Goal: Task Accomplishment & Management: Manage account settings

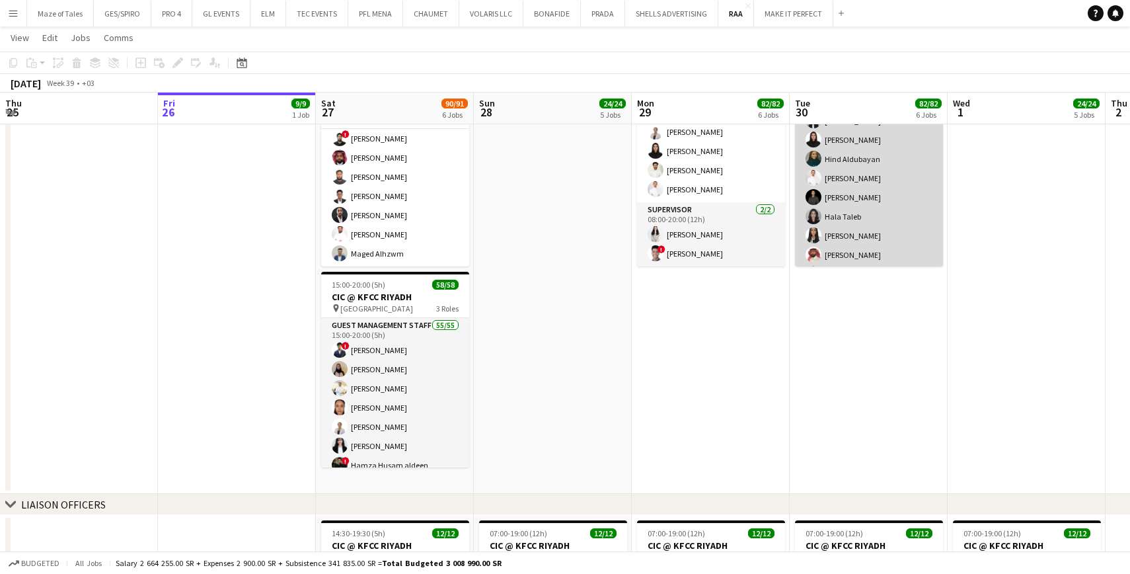
scroll to position [439, 0]
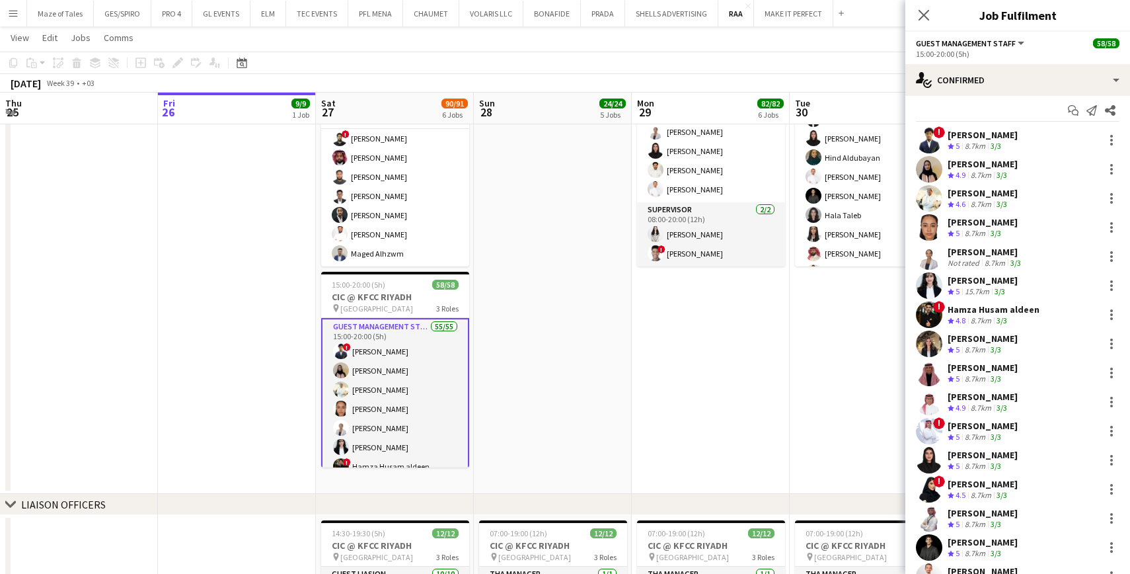
scroll to position [7, 0]
click at [1113, 196] on div at bounding box center [1112, 198] width 16 height 16
click at [1048, 342] on button "Remove" at bounding box center [1068, 349] width 103 height 32
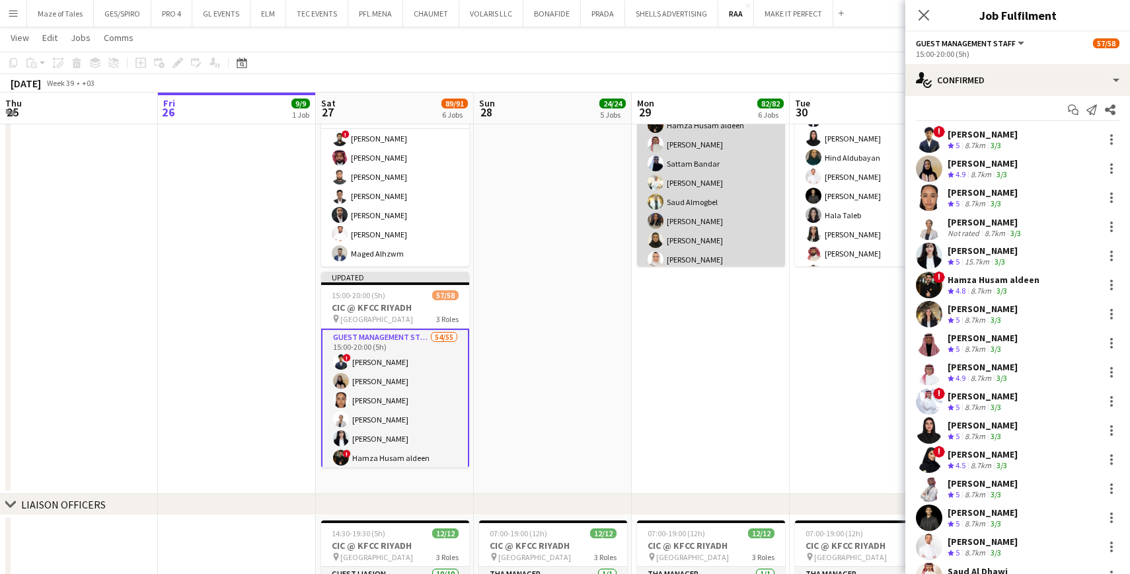
scroll to position [547, 0]
click at [711, 182] on app-card-role "Guest Management Staff 55/55 08:00-20:00 (12h) [PERSON_NAME] [PERSON_NAME] ! [P…" at bounding box center [711, 155] width 148 height 1080
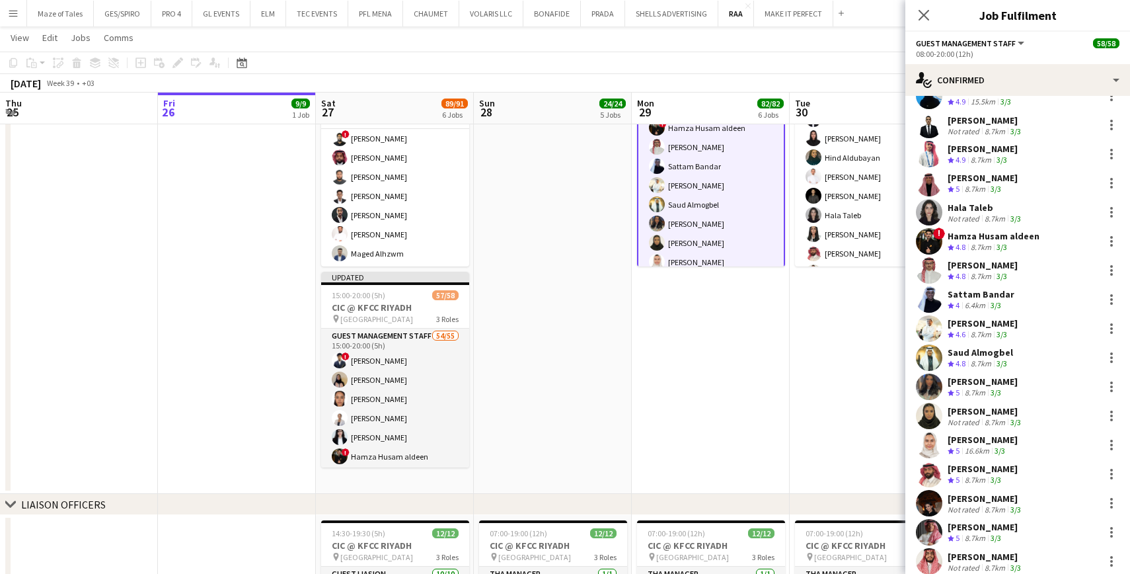
scroll to position [637, 0]
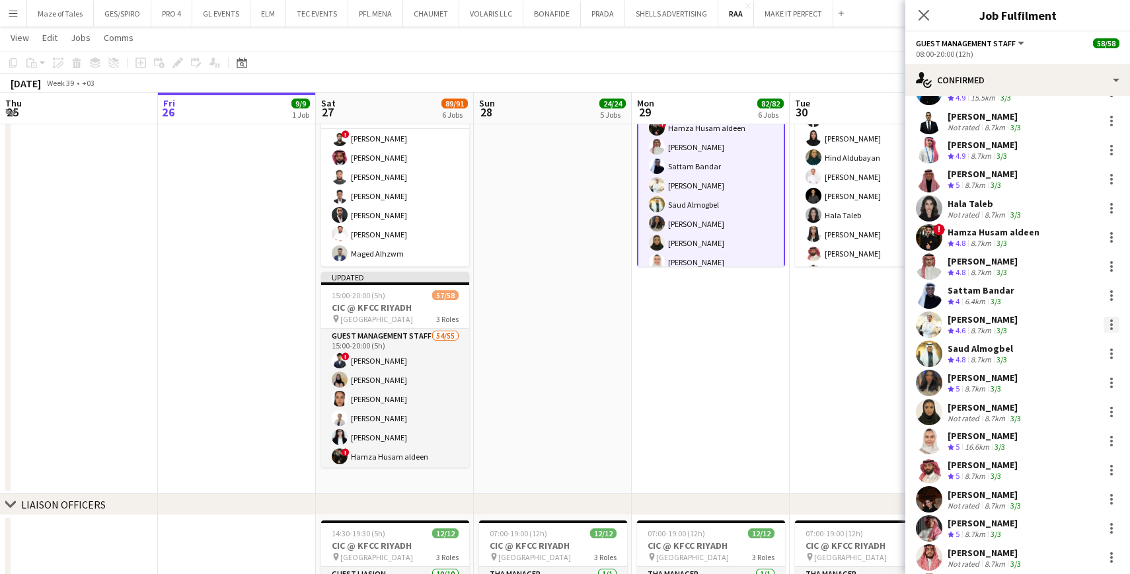
click at [1117, 321] on div at bounding box center [1112, 325] width 16 height 16
click at [1057, 475] on span "Remove" at bounding box center [1047, 475] width 40 height 11
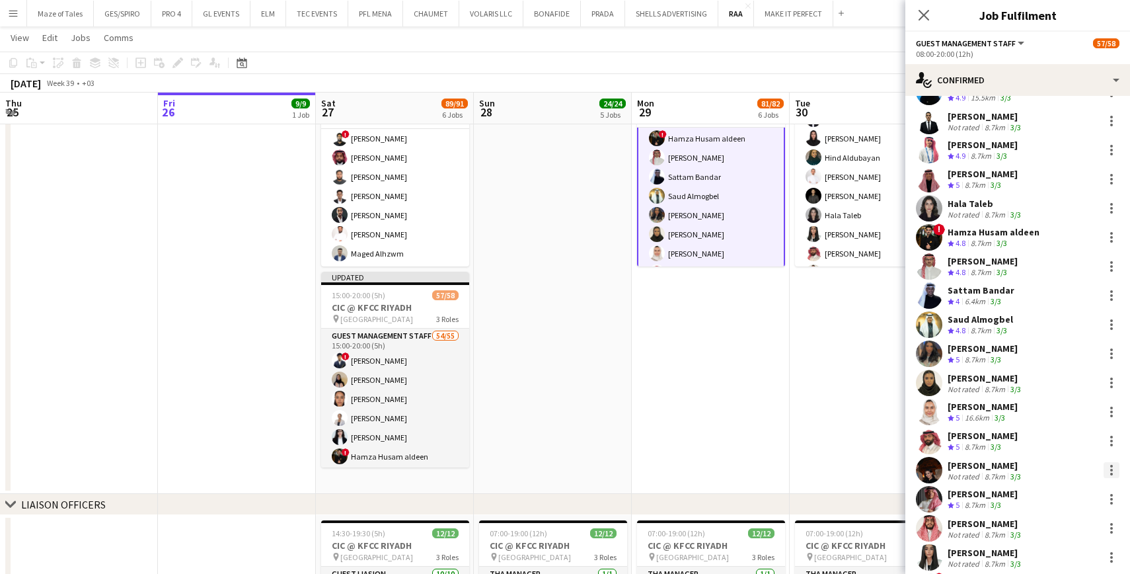
click at [1117, 469] on div at bounding box center [1112, 470] width 16 height 16
click at [1074, 414] on span "Remove" at bounding box center [1068, 414] width 82 height 12
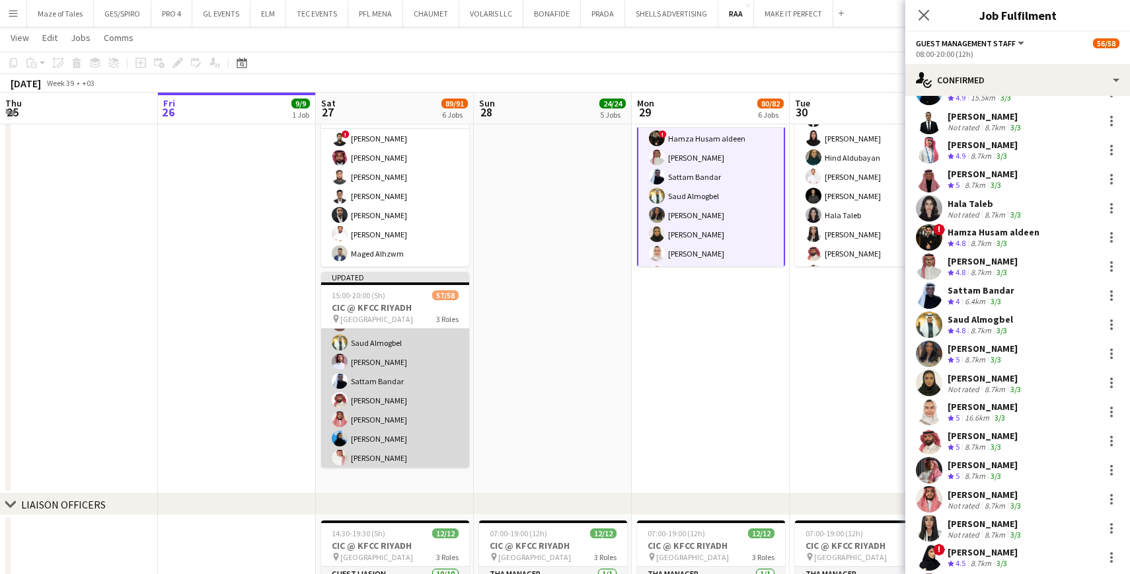
scroll to position [834, 0]
click at [419, 402] on app-card-role "Guest Management Staff 54/55 15:00-20:00 (5h) ! [PERSON_NAME] ! [PERSON_NAME] a…" at bounding box center [395, 35] width 148 height 1080
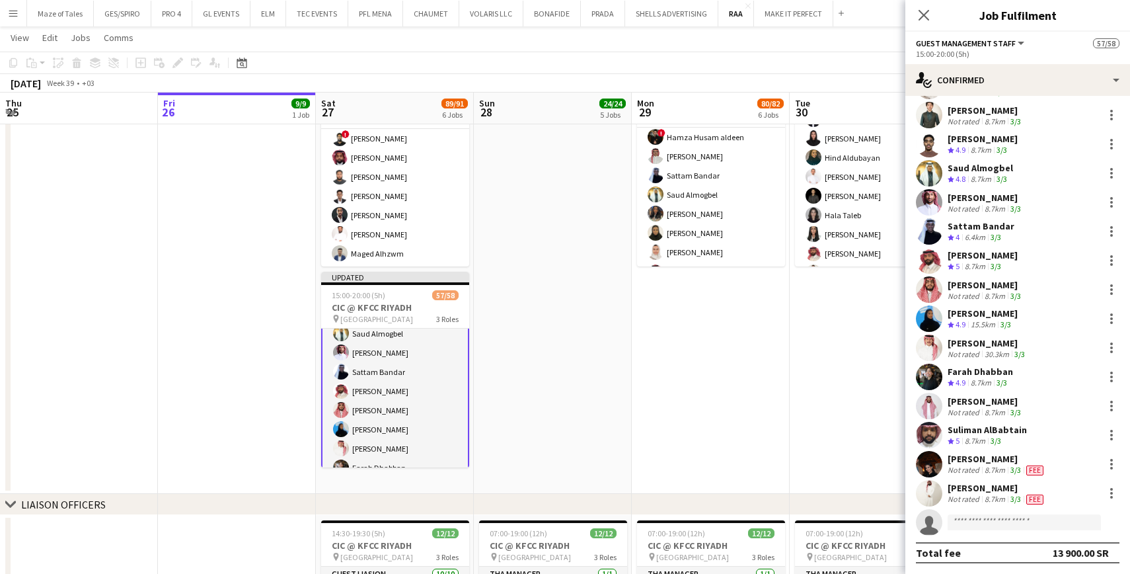
scroll to position [1195, 0]
click at [1113, 463] on div at bounding box center [1112, 464] width 3 height 3
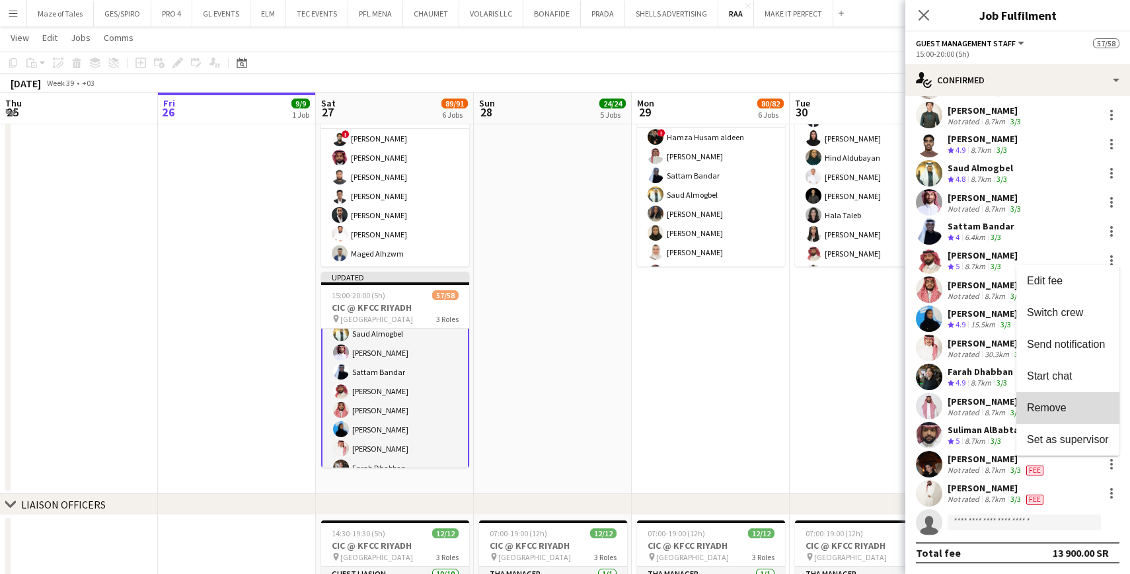
click at [1085, 408] on span "Remove" at bounding box center [1068, 408] width 82 height 12
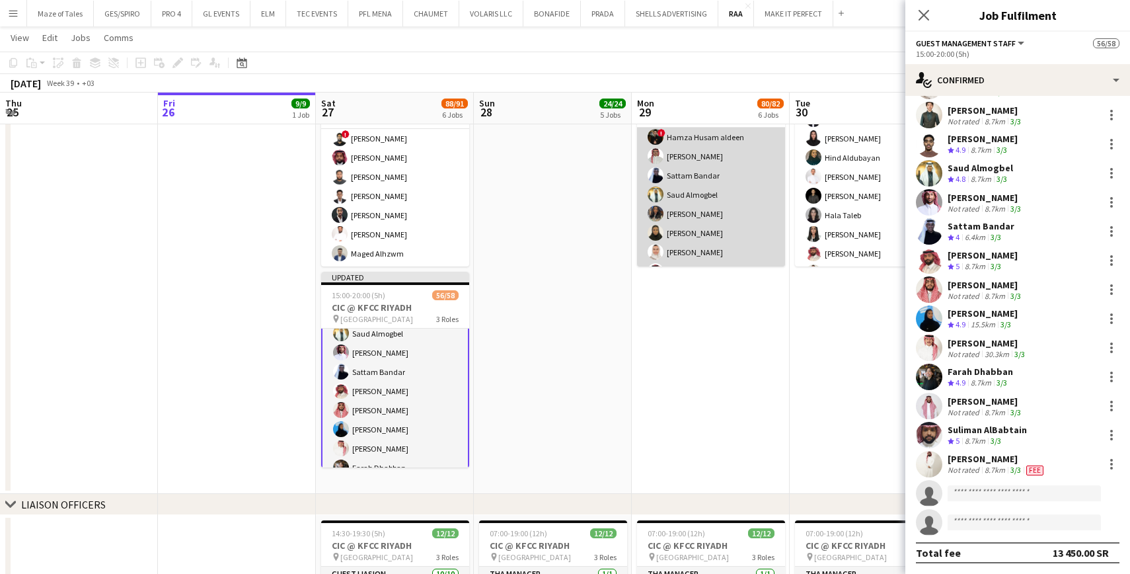
scroll to position [545, 0]
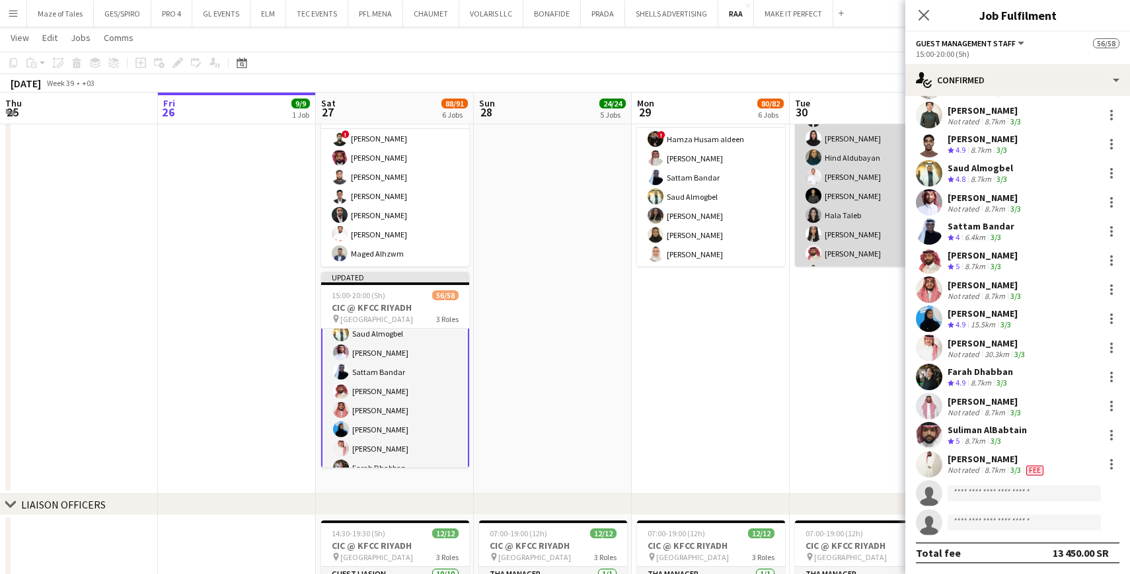
click at [820, 227] on app-card-role "Guest Management Staff 55/55 08:00-20:00 (12h) ! [PERSON_NAME] Bandar ! [PERSON…" at bounding box center [869, 263] width 148 height 1080
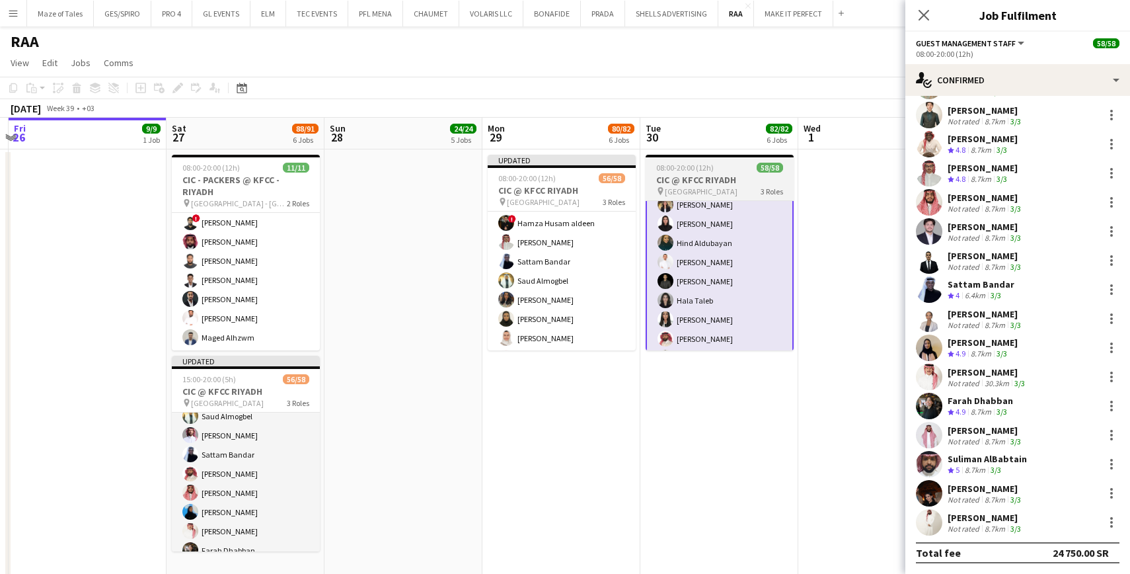
scroll to position [0, 470]
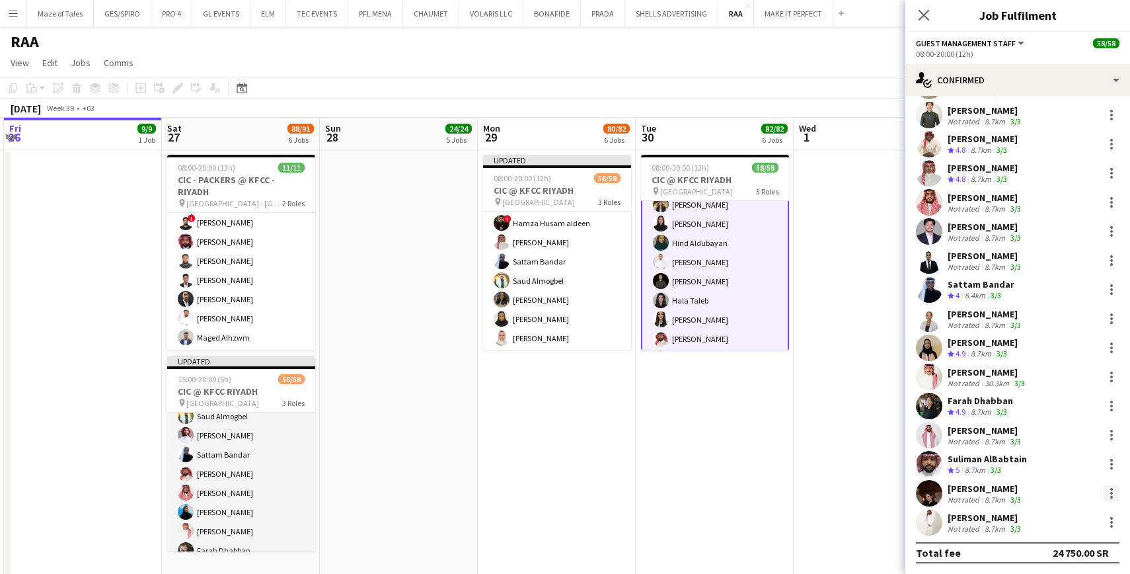
click at [1109, 495] on div at bounding box center [1112, 493] width 16 height 16
click at [1076, 441] on span "Remove" at bounding box center [1068, 437] width 82 height 12
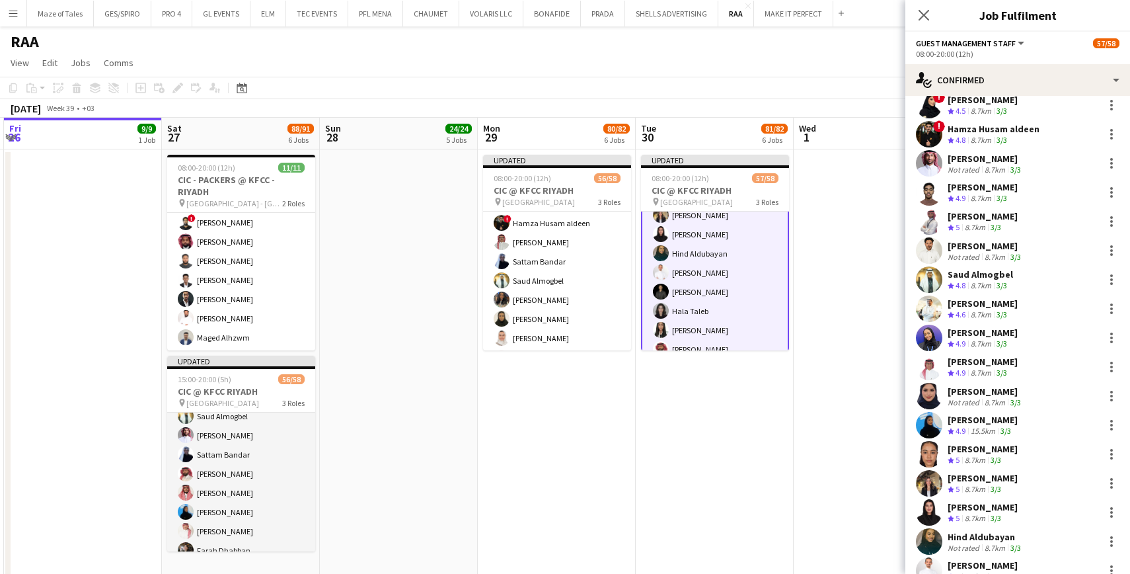
scroll to position [214, 0]
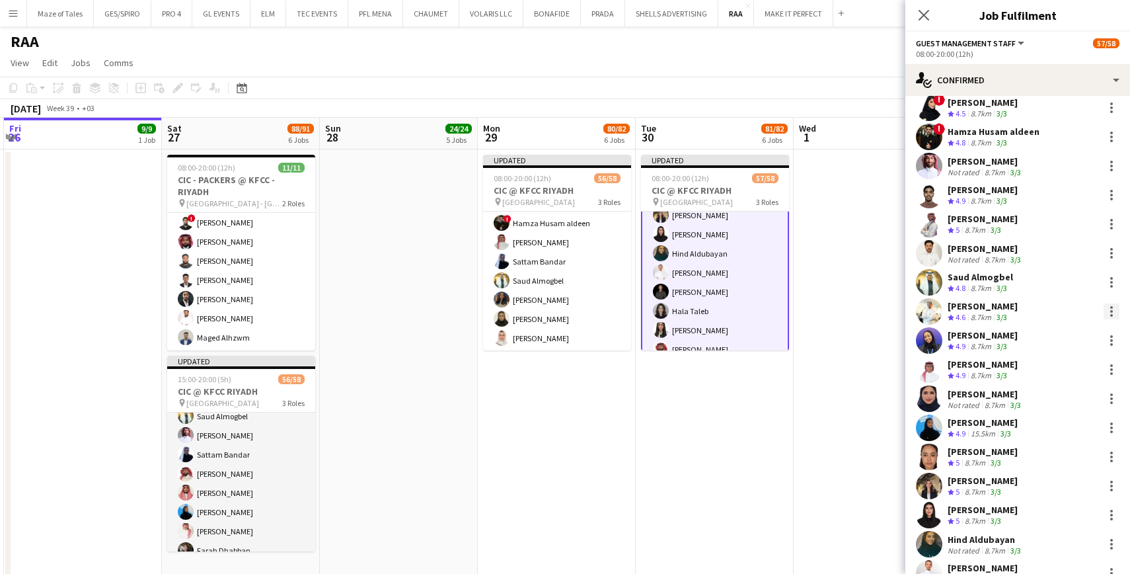
click at [1113, 317] on div at bounding box center [1112, 311] width 16 height 16
click at [1052, 464] on span "Remove" at bounding box center [1047, 462] width 40 height 11
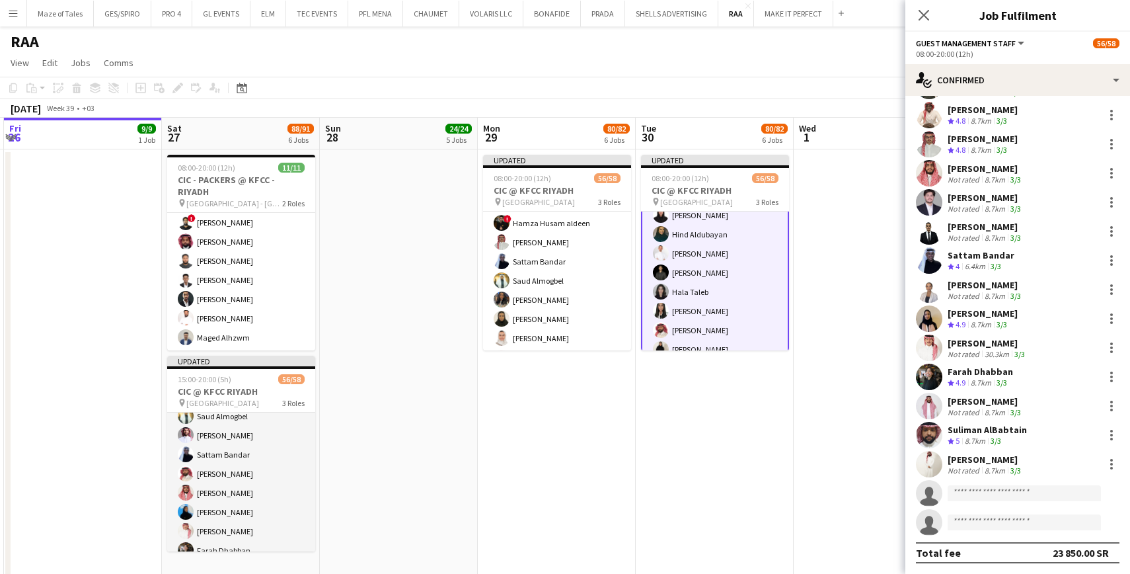
scroll to position [1195, 0]
click at [999, 490] on input at bounding box center [1024, 493] width 153 height 16
type input "*********"
click at [1023, 531] on span "[PHONE_NUMBER]" at bounding box center [1025, 533] width 132 height 11
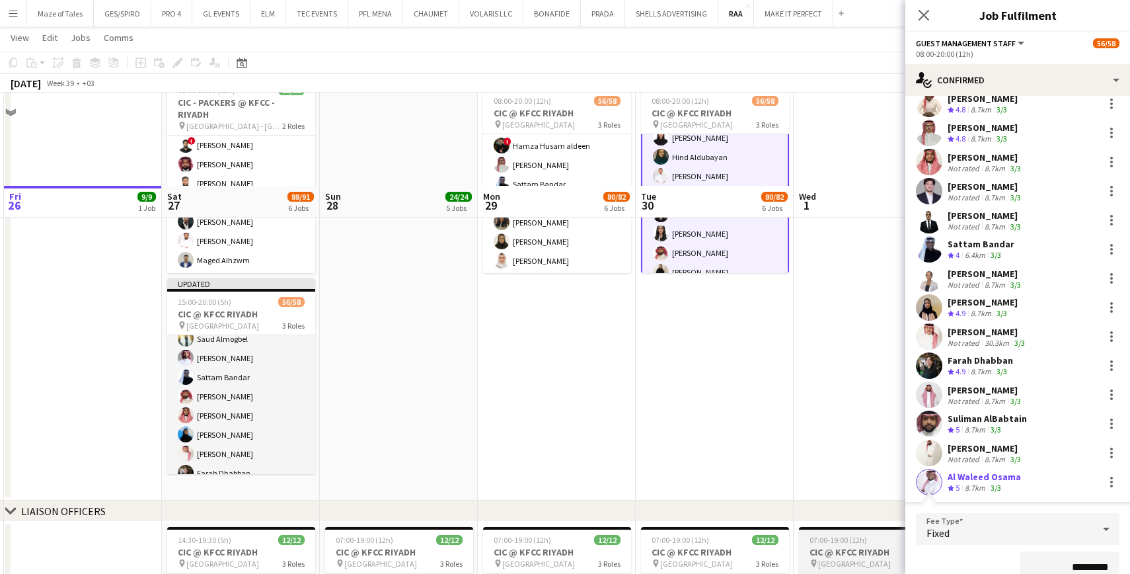
scroll to position [58, 0]
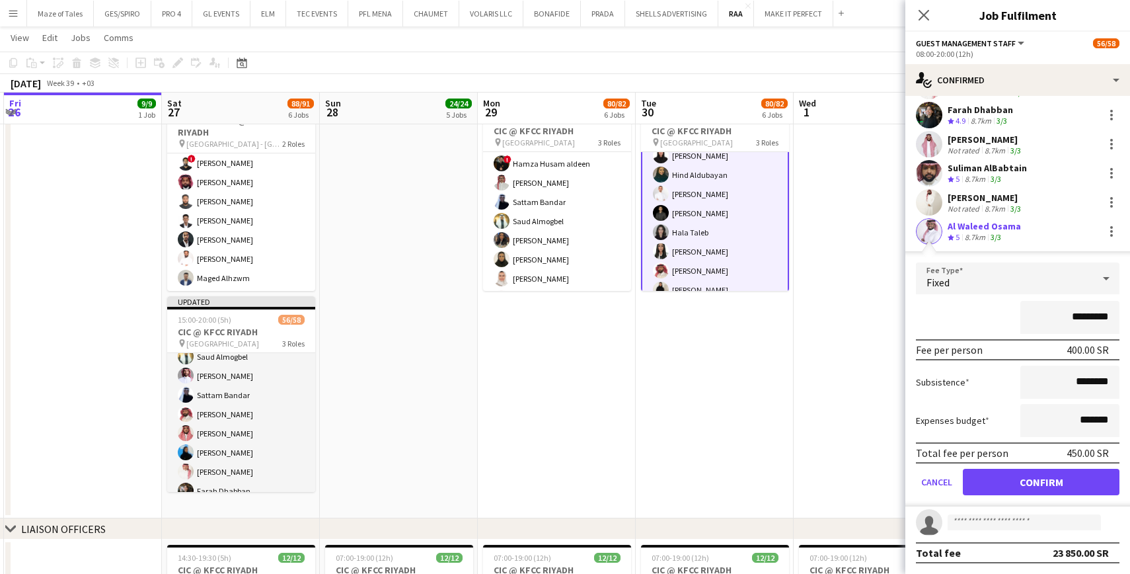
click at [1053, 479] on button "Confirm" at bounding box center [1041, 482] width 157 height 26
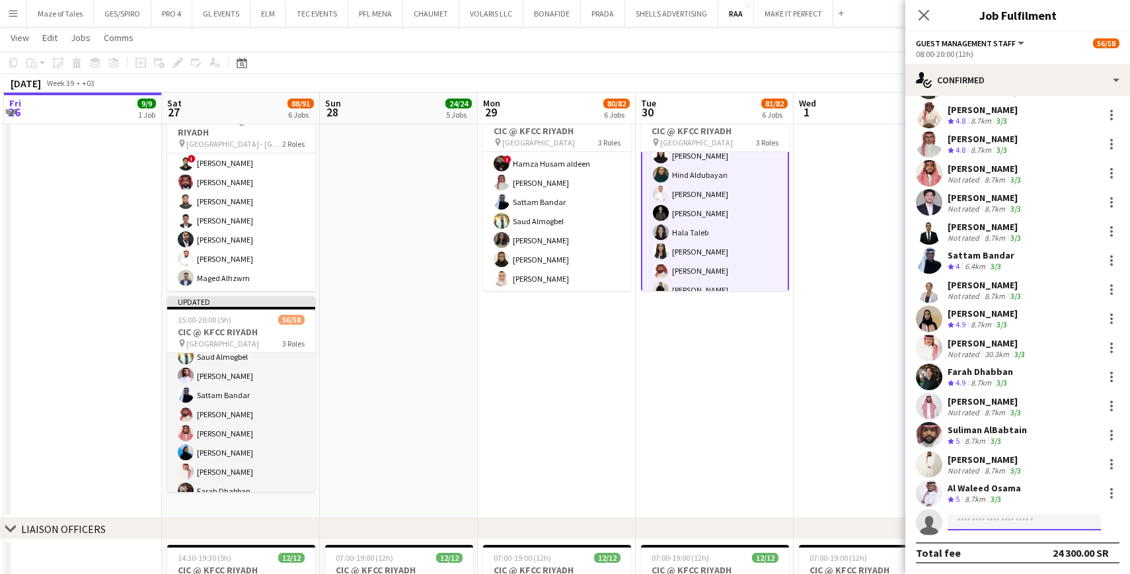
click at [1018, 526] on input at bounding box center [1024, 522] width 153 height 16
type input "******"
click at [1027, 550] on span "[EMAIL_ADDRESS][DOMAIN_NAME]" at bounding box center [1025, 552] width 132 height 11
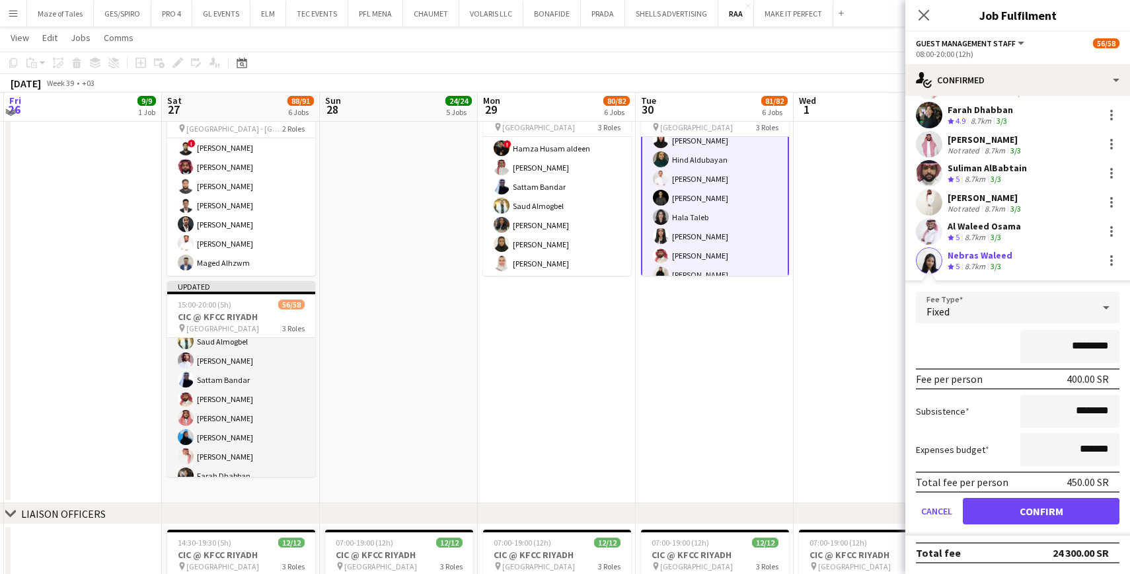
scroll to position [75, 0]
click at [1041, 509] on button "Confirm" at bounding box center [1041, 511] width 157 height 26
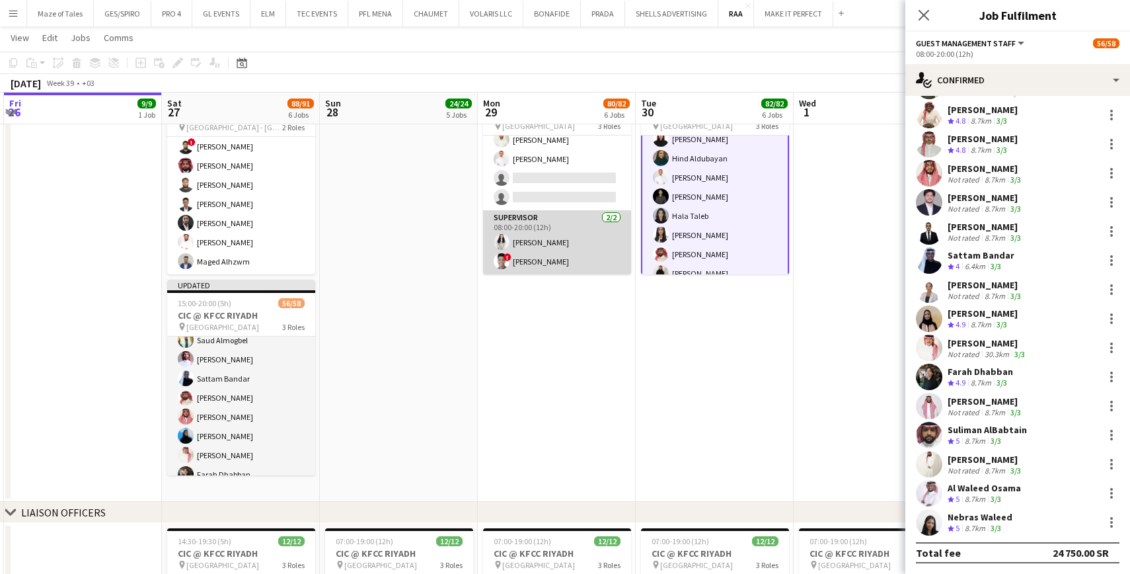
scroll to position [1050, 0]
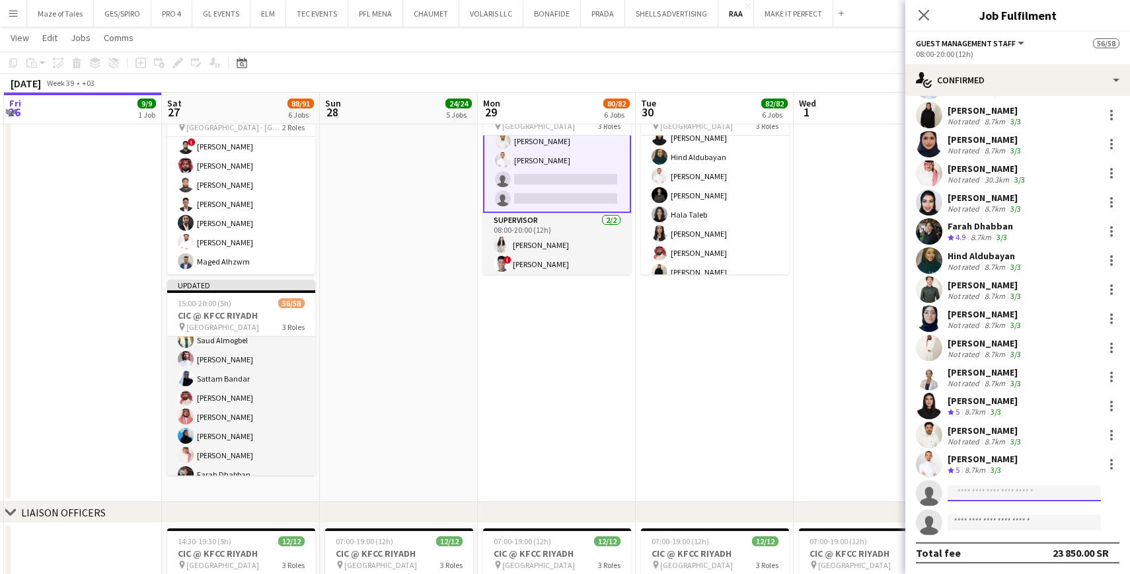
click at [988, 492] on input at bounding box center [1024, 493] width 153 height 16
type input "******"
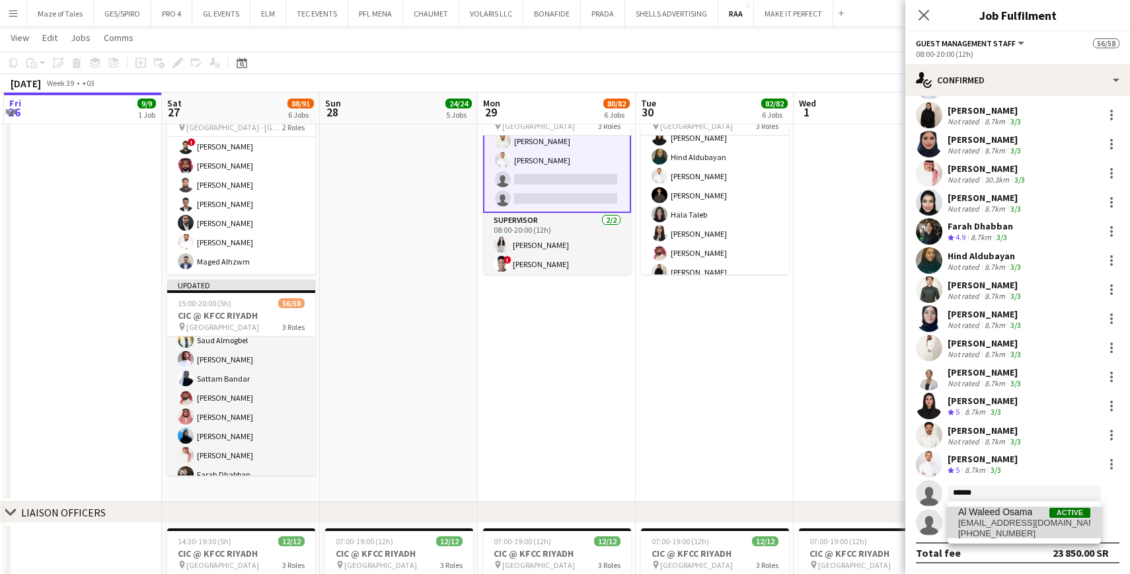
click at [1019, 517] on span "Al Waleed Osama" at bounding box center [996, 511] width 74 height 11
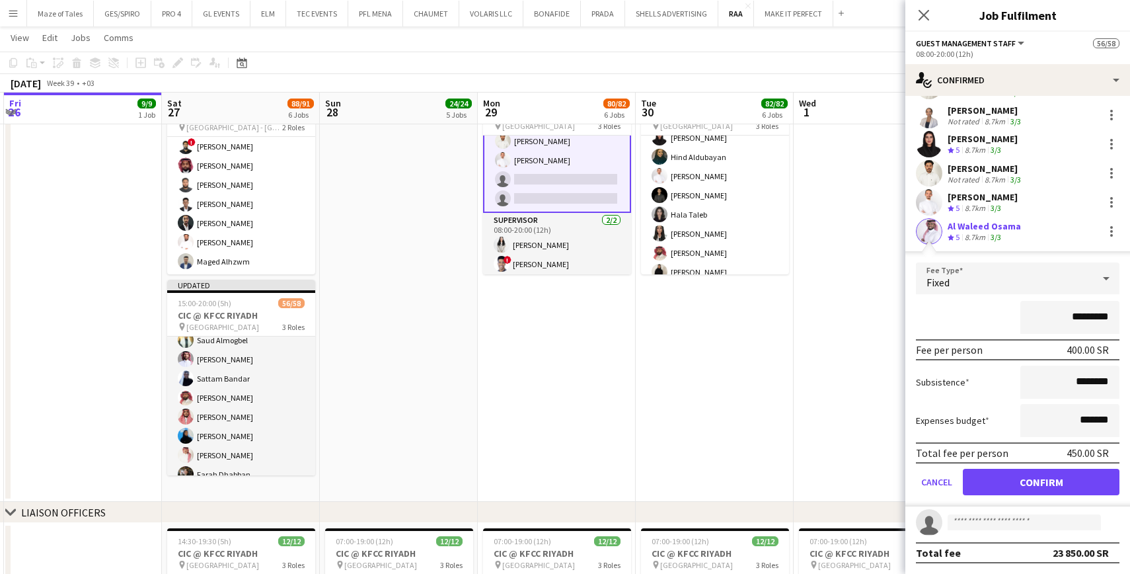
click at [1021, 487] on button "Confirm" at bounding box center [1041, 482] width 157 height 26
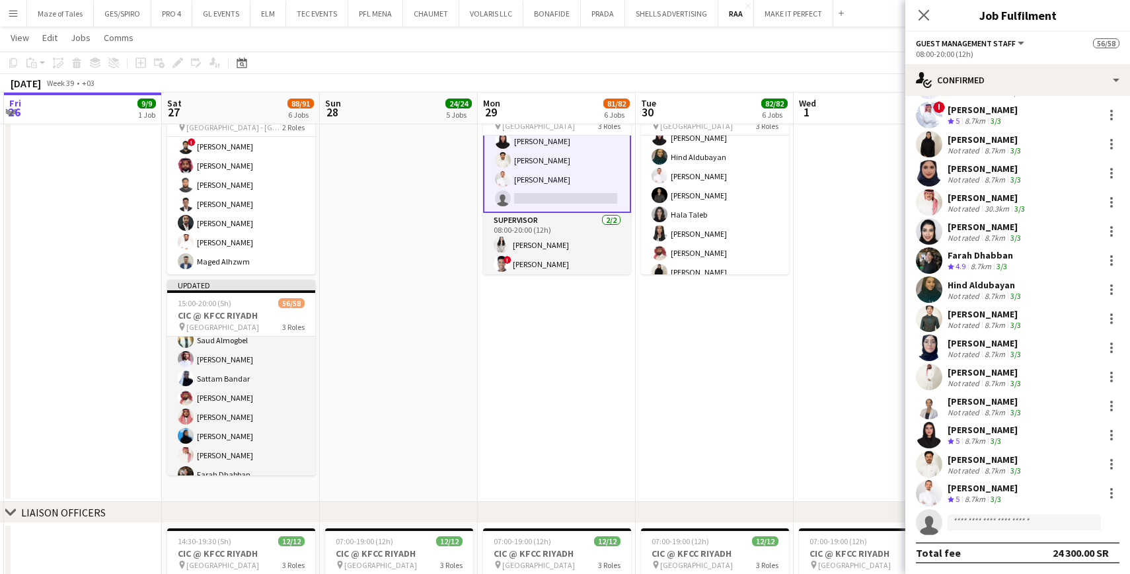
scroll to position [1195, 0]
click at [998, 532] on app-invite-slot "single-neutral-actions" at bounding box center [1018, 522] width 225 height 26
click at [998, 523] on input at bounding box center [1024, 522] width 153 height 16
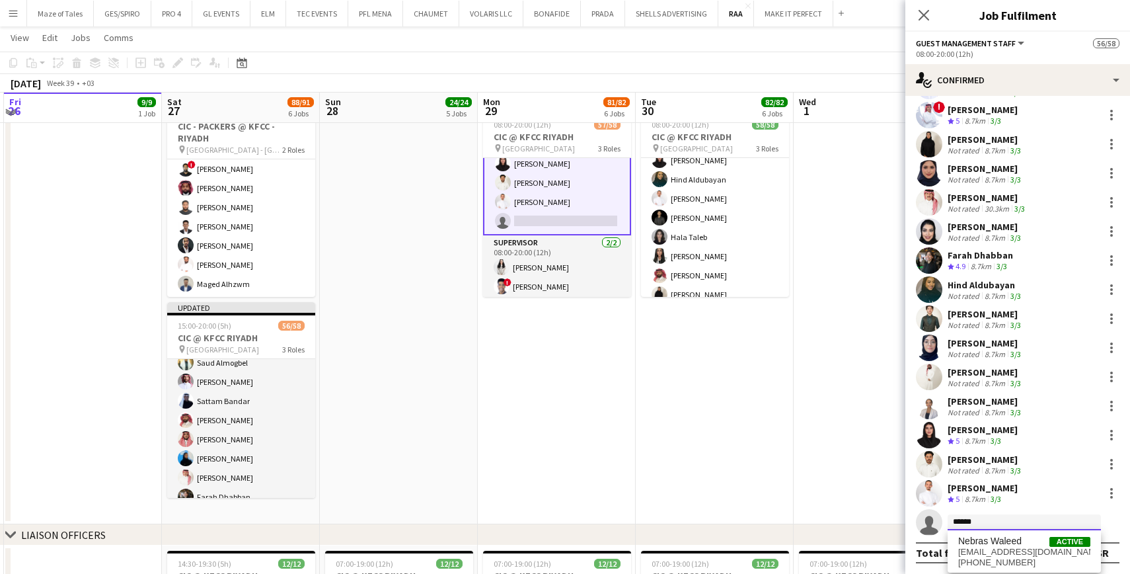
scroll to position [50, 0]
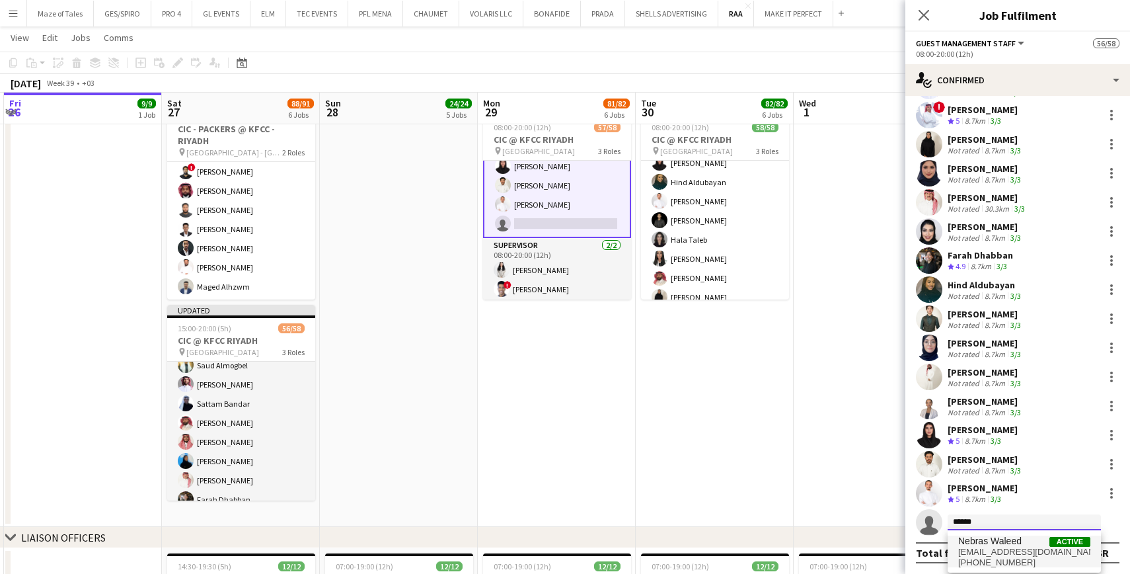
type input "******"
click at [999, 556] on span "[EMAIL_ADDRESS][DOMAIN_NAME]" at bounding box center [1025, 552] width 132 height 11
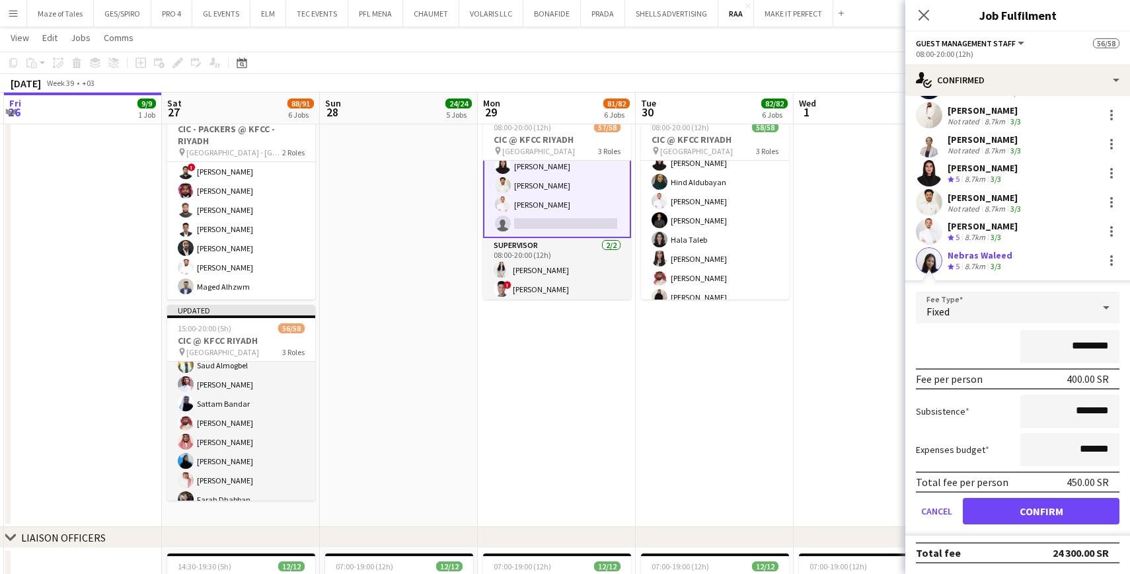
click at [1037, 508] on button "Confirm" at bounding box center [1041, 511] width 157 height 26
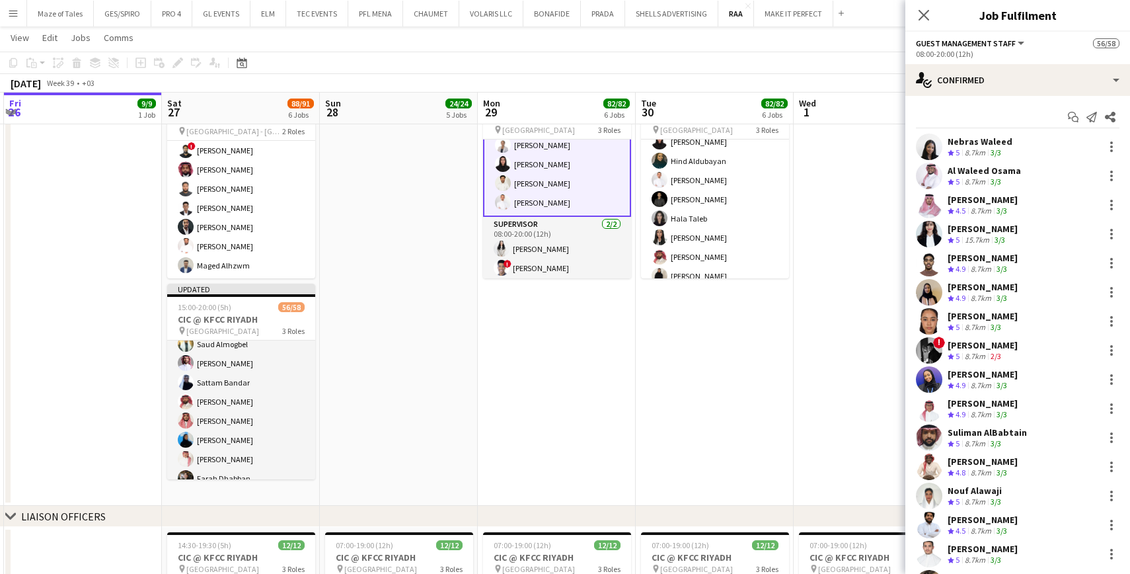
scroll to position [0, 0]
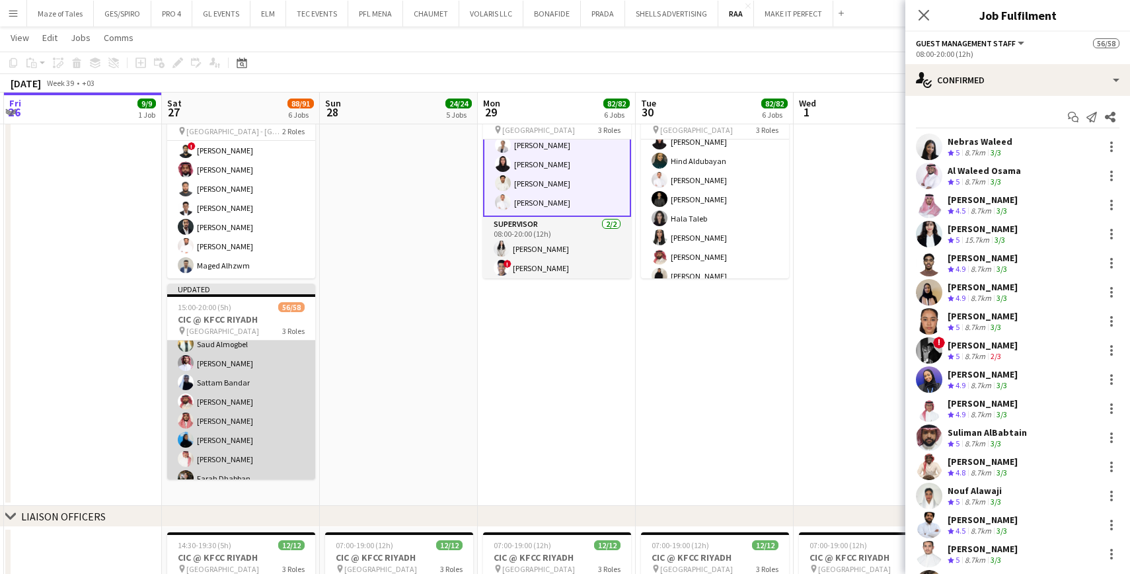
click at [237, 407] on app-card-role "Guest Management Staff 53/55 15:00-20:00 (5h) ! [PERSON_NAME] ! [PERSON_NAME] a…" at bounding box center [241, 47] width 148 height 1080
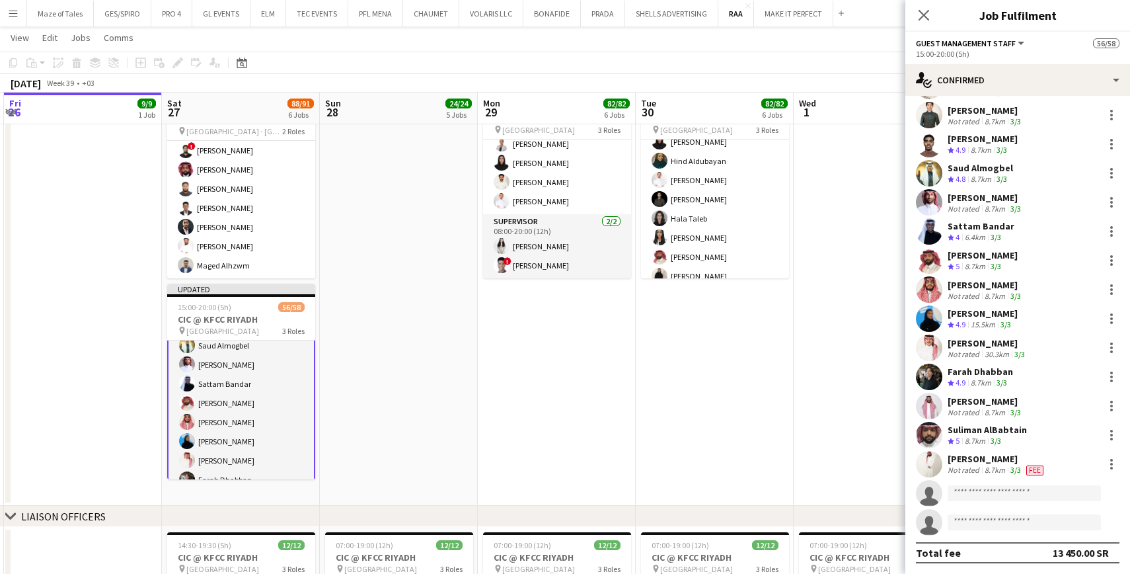
scroll to position [1195, 0]
click at [1022, 495] on input at bounding box center [1024, 493] width 153 height 16
type input "*"
type input "*********"
click at [986, 523] on span "[EMAIL_ADDRESS][DOMAIN_NAME]" at bounding box center [1025, 523] width 132 height 11
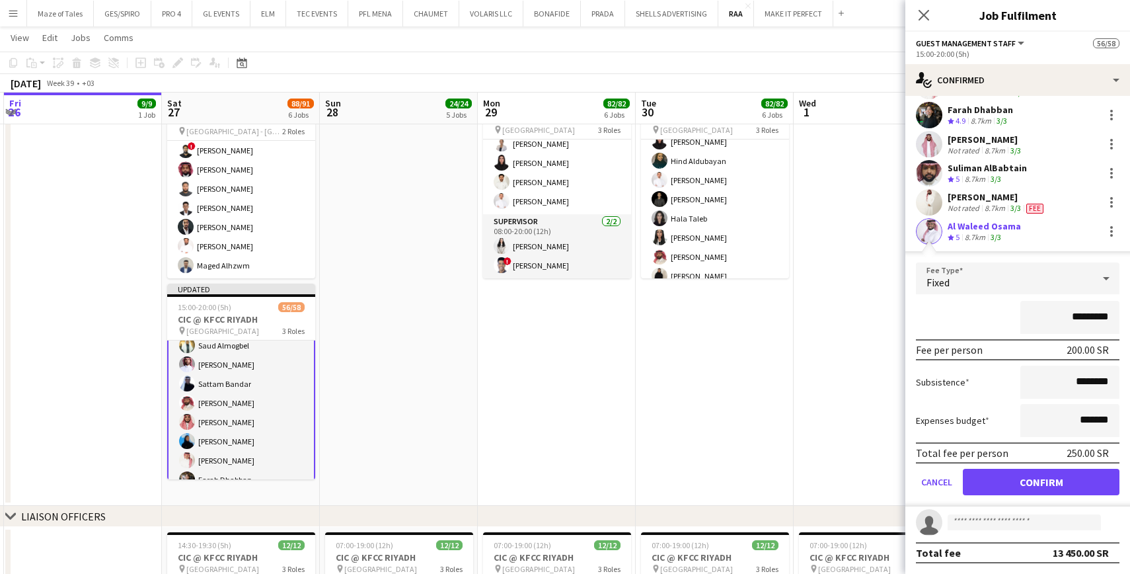
click at [1013, 482] on button "Confirm" at bounding box center [1041, 482] width 157 height 26
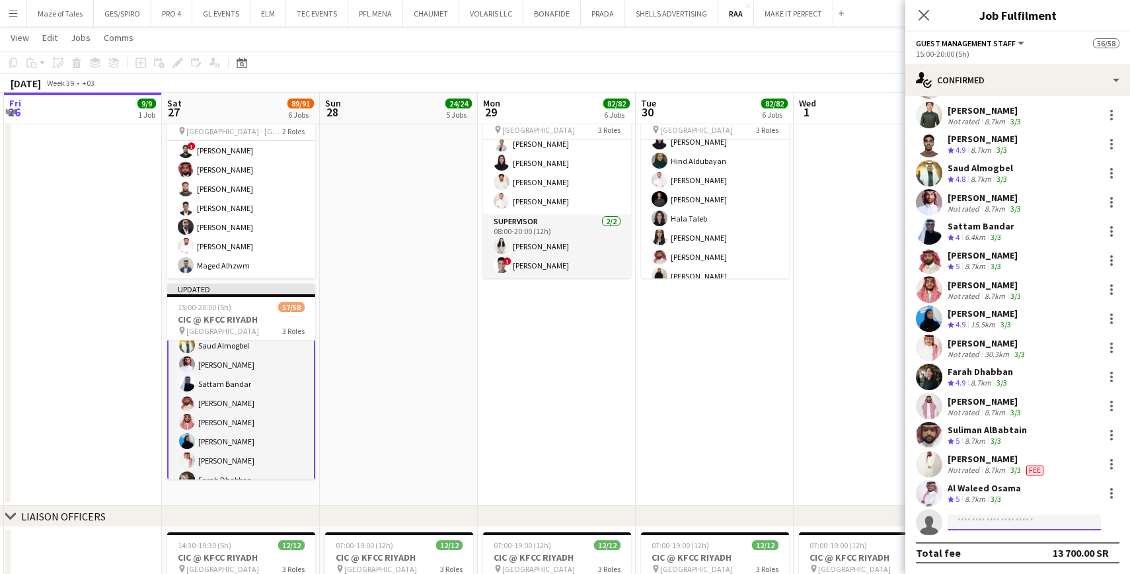
click at [994, 524] on input at bounding box center [1024, 522] width 153 height 16
type input "******"
click at [1023, 541] on span "Nebras Waleed Active" at bounding box center [1025, 540] width 132 height 11
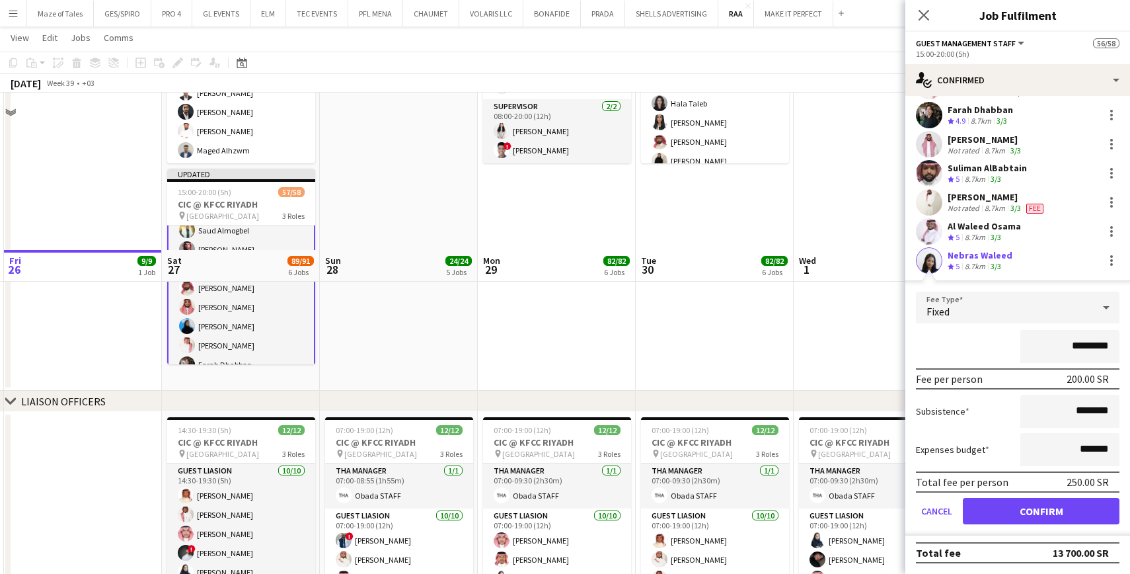
scroll to position [343, 0]
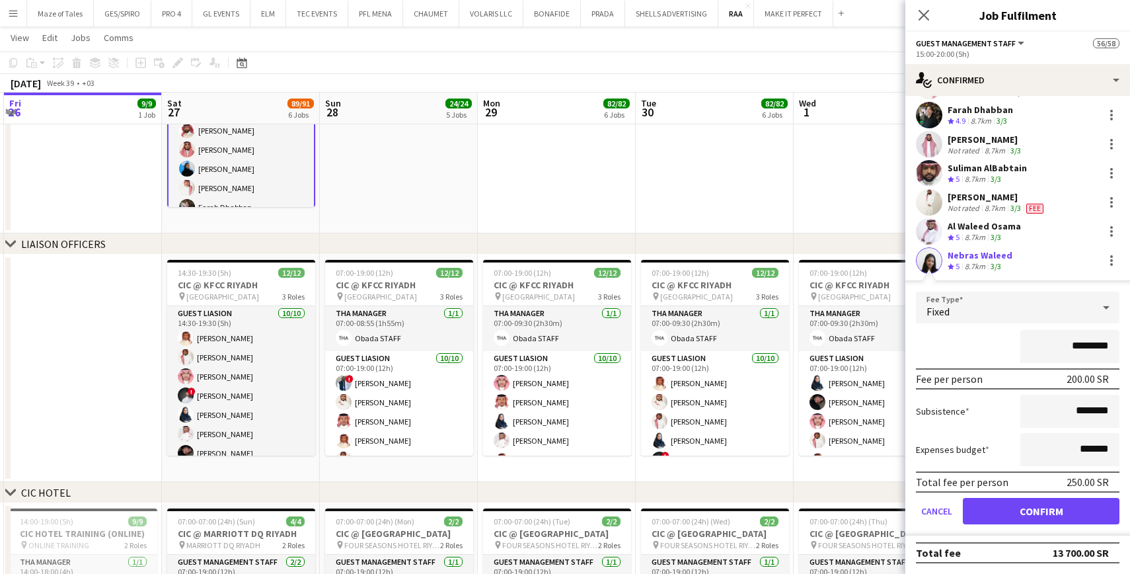
click at [1041, 516] on button "Confirm" at bounding box center [1041, 511] width 157 height 26
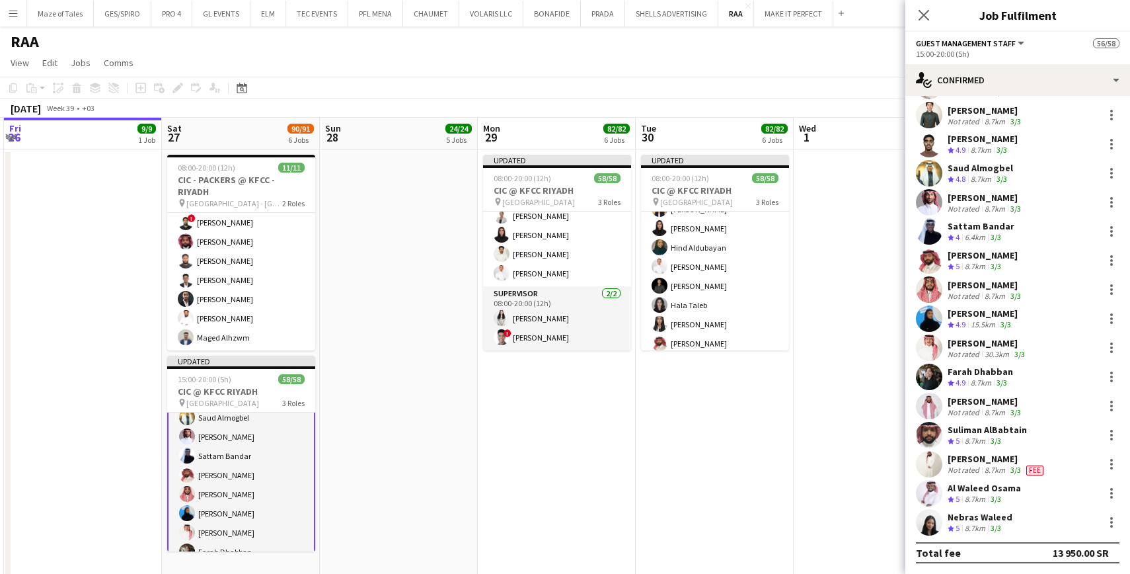
scroll to position [0, 0]
click at [922, 12] on icon "Close pop-in" at bounding box center [924, 15] width 13 height 13
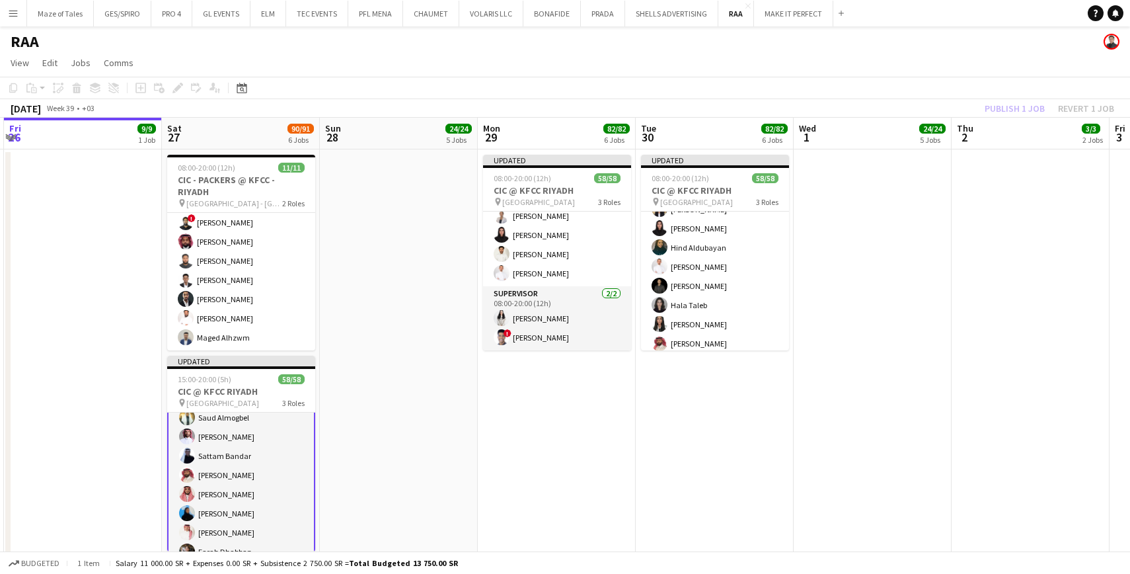
click at [886, 256] on app-date-cell at bounding box center [873, 363] width 158 height 428
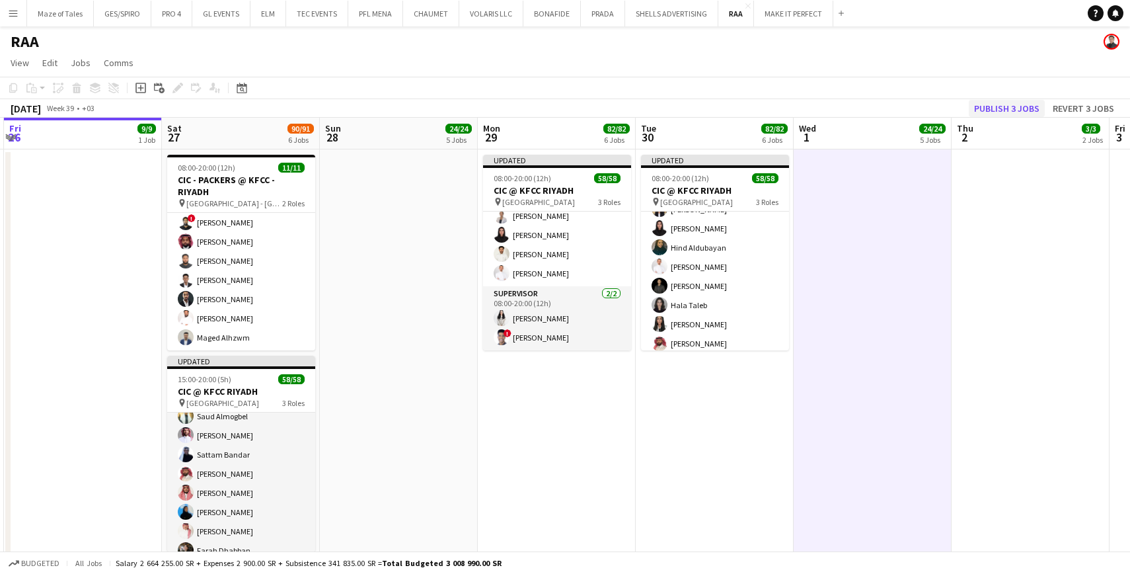
click at [1017, 107] on button "Publish 3 jobs" at bounding box center [1007, 108] width 76 height 17
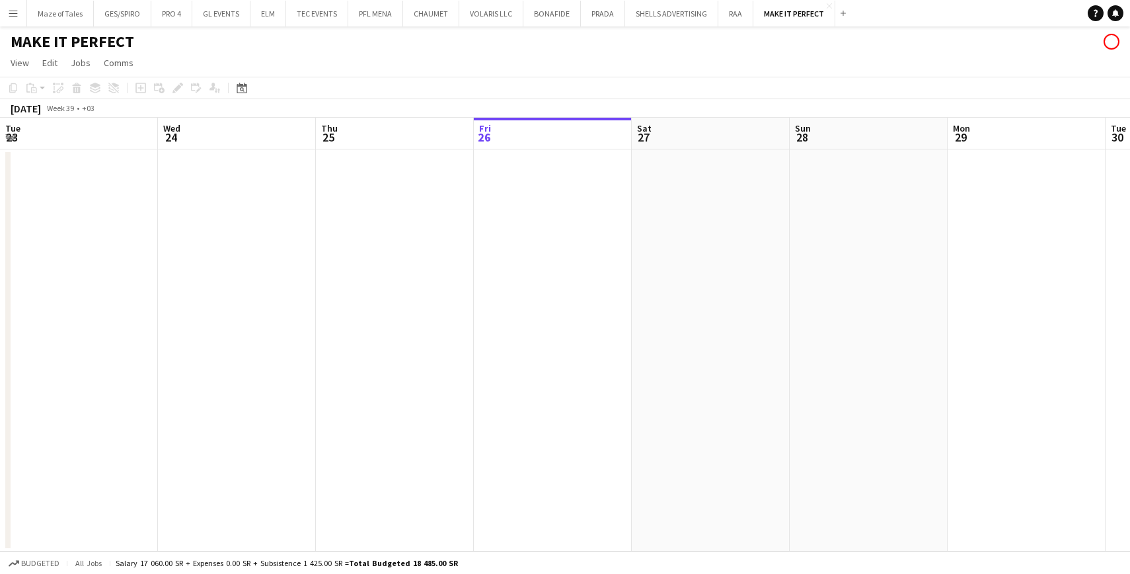
scroll to position [0, 316]
click at [21, 5] on button "Menu" at bounding box center [13, 13] width 26 height 26
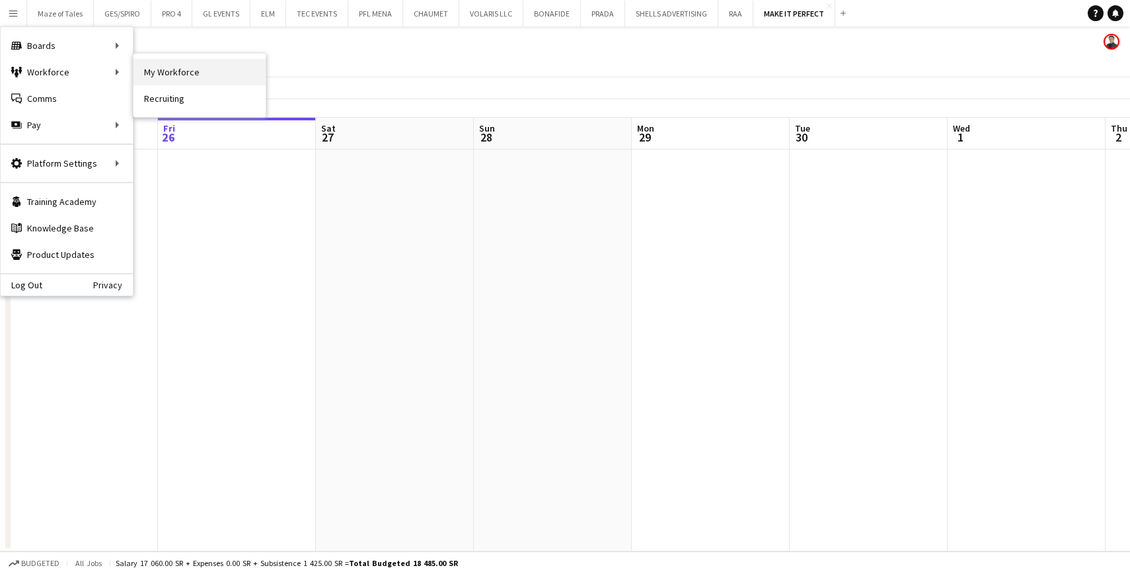
click at [232, 70] on link "My Workforce" at bounding box center [200, 72] width 132 height 26
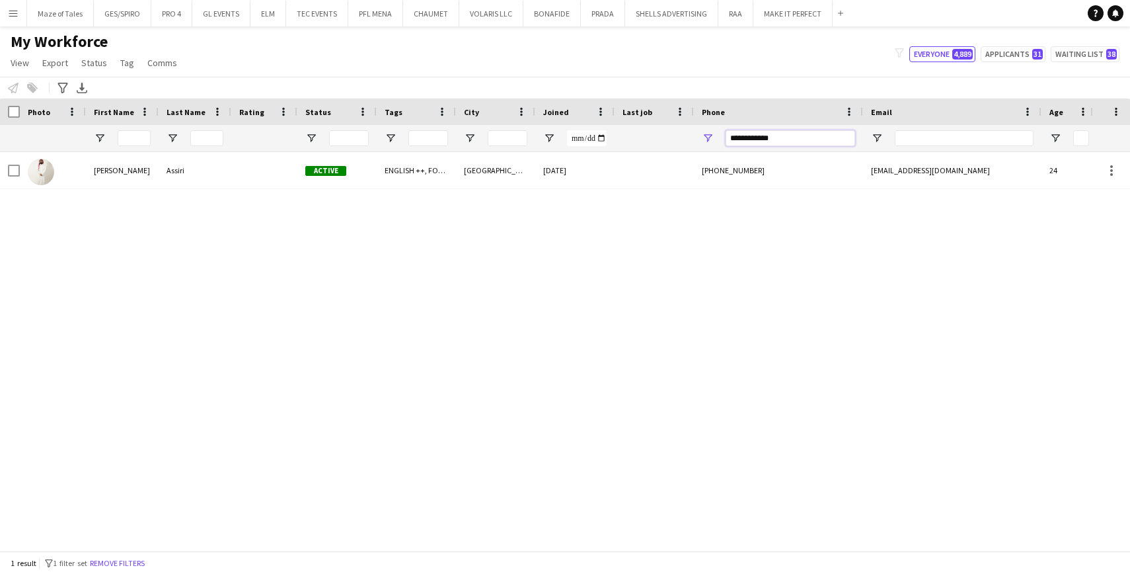
drag, startPoint x: 799, startPoint y: 134, endPoint x: 670, endPoint y: 120, distance: 129.1
paste input "Phone Filter Input"
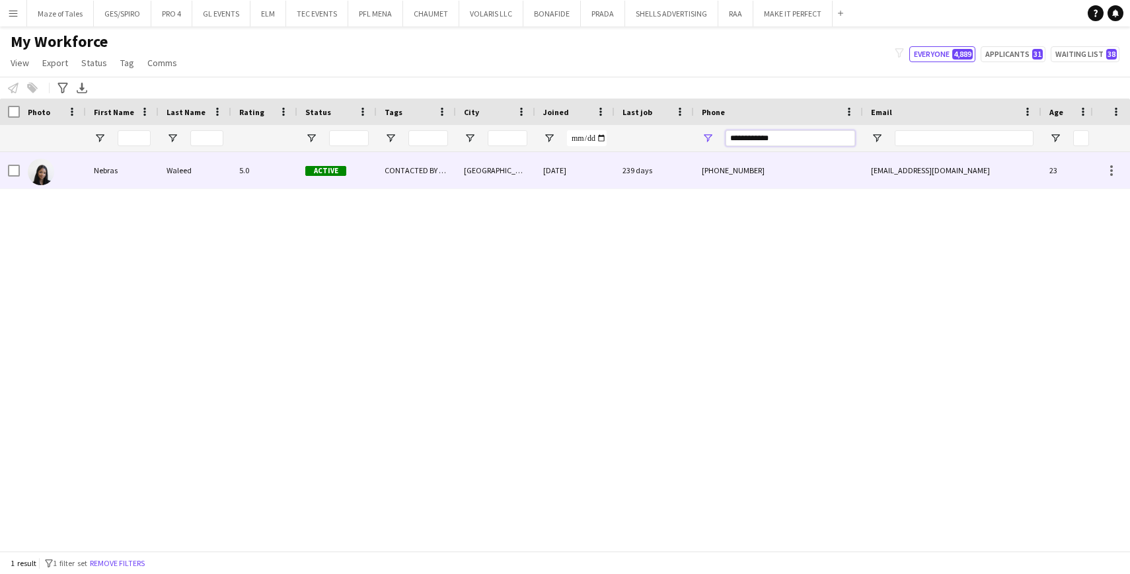
type input "**********"
click at [559, 176] on div "07-05-2024" at bounding box center [574, 170] width 79 height 36
click at [734, 165] on div "[PHONE_NUMBER]" at bounding box center [778, 170] width 169 height 36
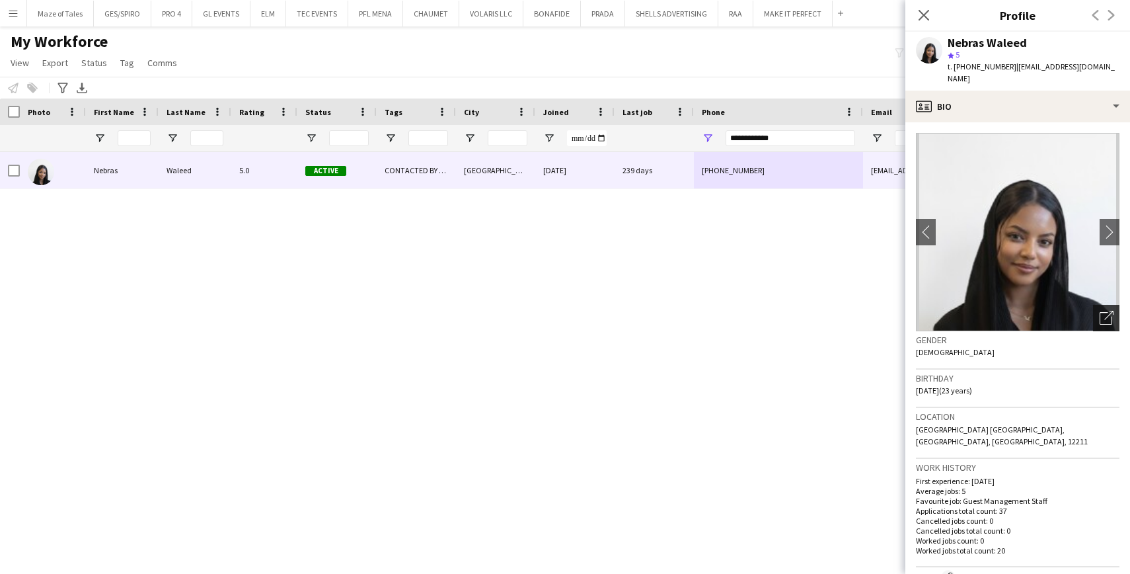
click at [1104, 311] on icon "Open photos pop-in" at bounding box center [1107, 318] width 14 height 14
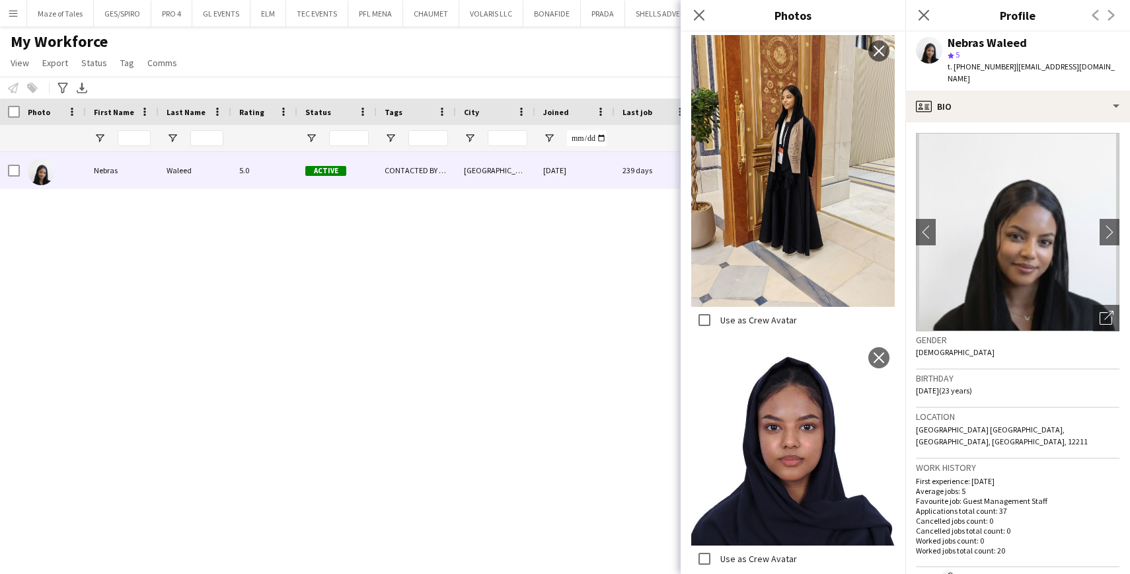
scroll to position [1382, 0]
click at [701, 17] on icon at bounding box center [699, 15] width 13 height 13
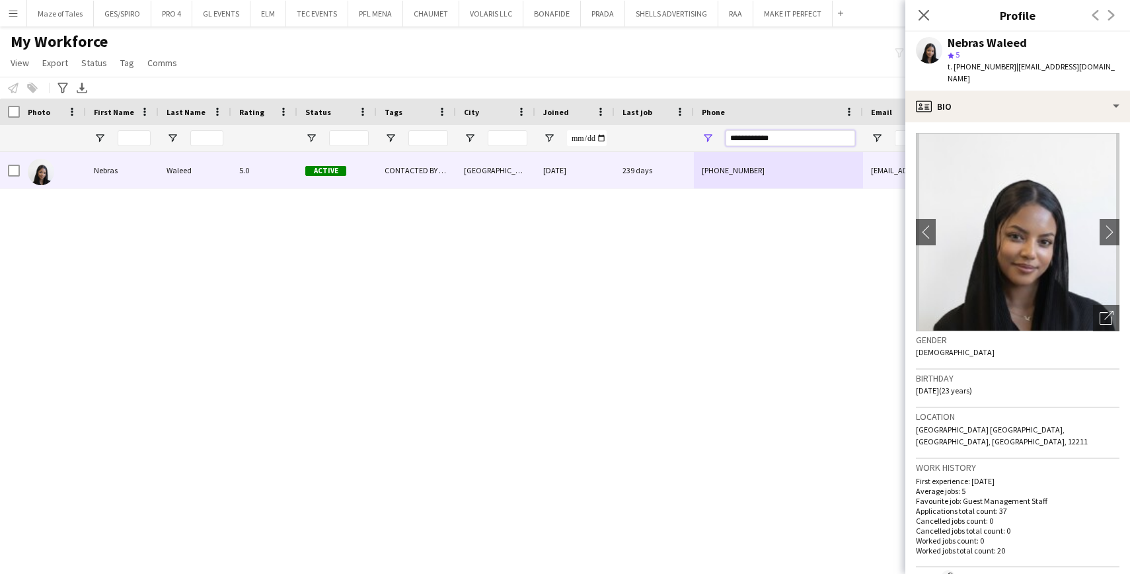
drag, startPoint x: 791, startPoint y: 136, endPoint x: 664, endPoint y: 123, distance: 127.6
paste input "Phone Filter Input"
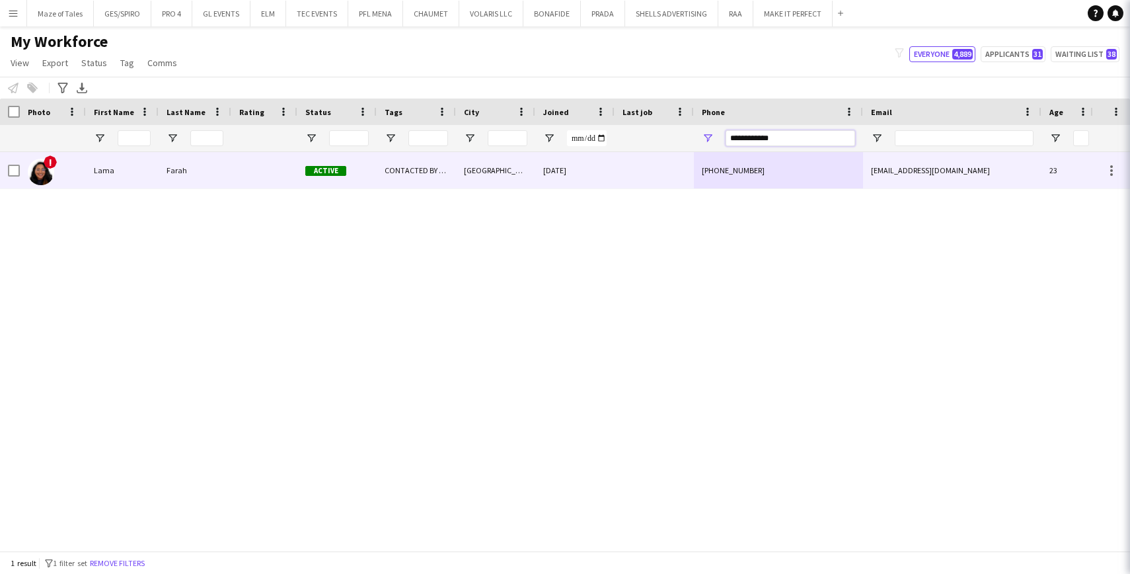
type input "**********"
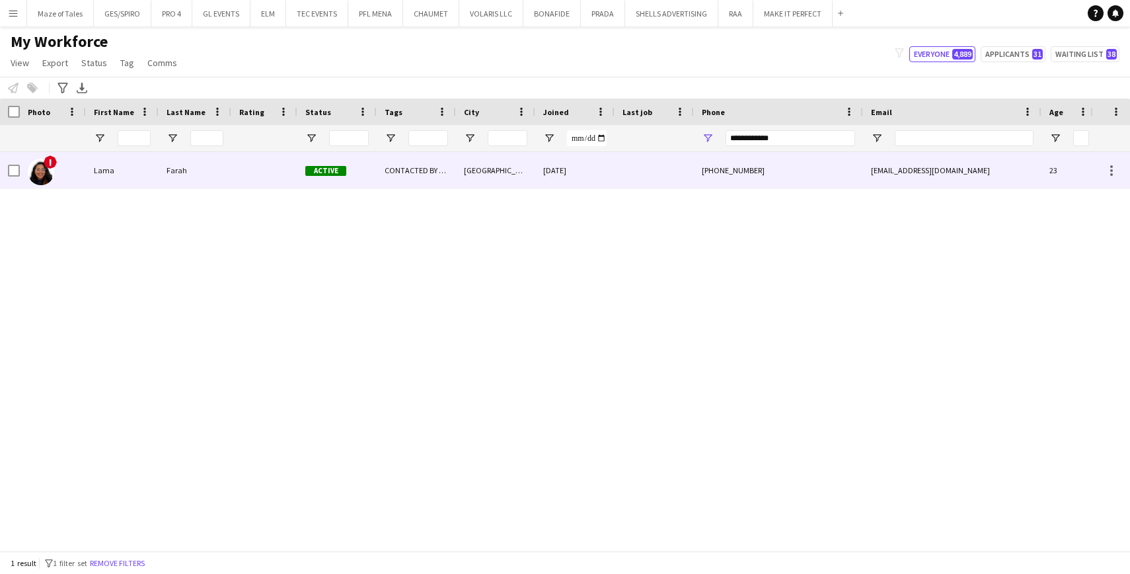
click at [703, 175] on div "+966533430135" at bounding box center [778, 170] width 169 height 36
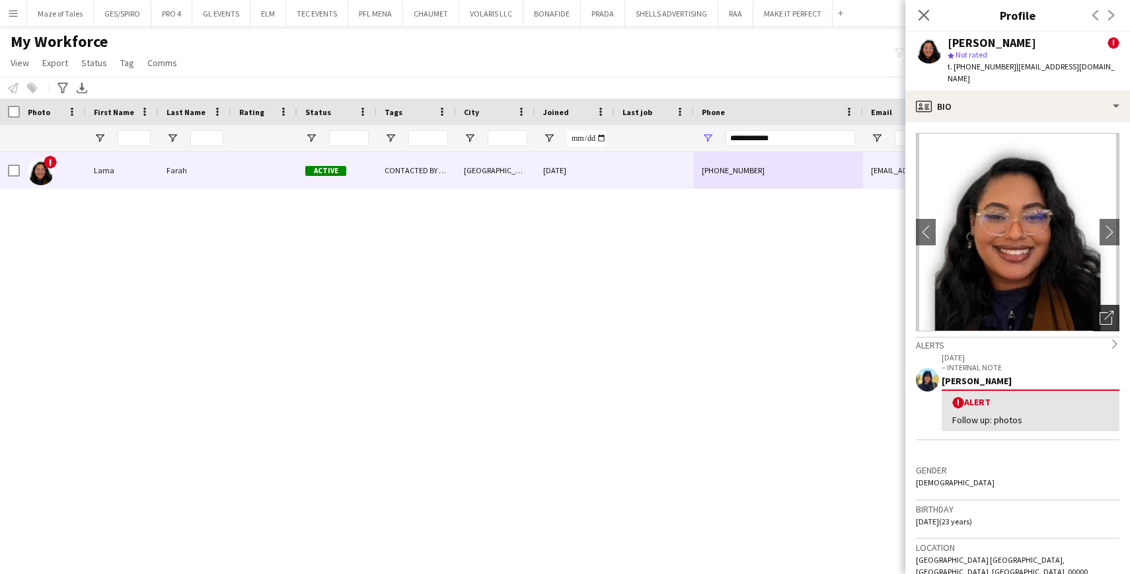
click at [1115, 306] on div "Open photos pop-in" at bounding box center [1106, 318] width 26 height 26
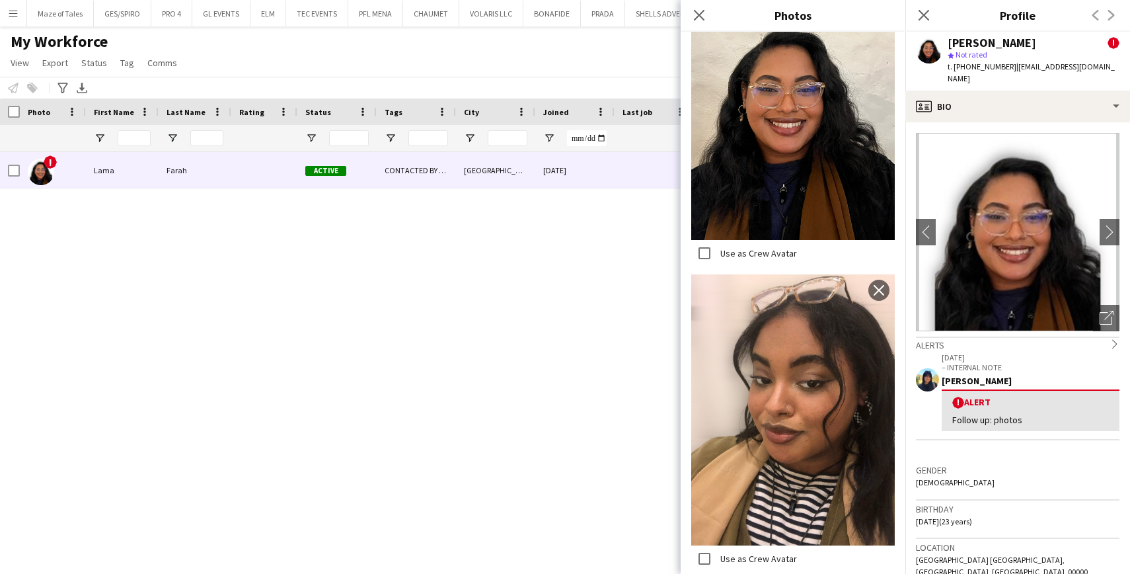
scroll to position [0, 0]
click at [1109, 311] on icon "Open photos pop-in" at bounding box center [1107, 318] width 14 height 14
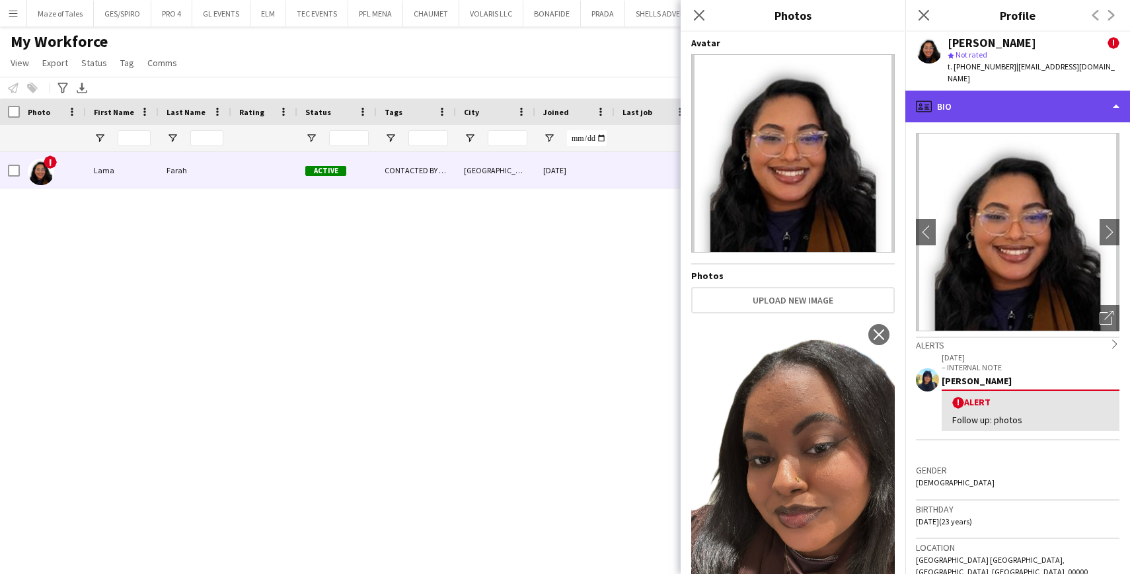
click at [1078, 91] on div "profile Bio" at bounding box center [1018, 107] width 225 height 32
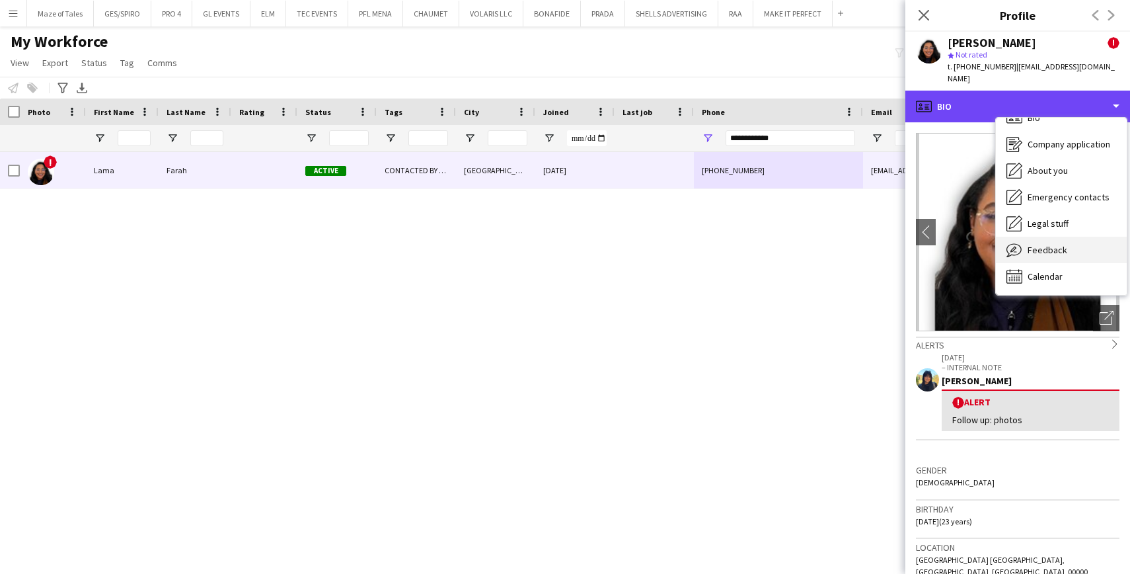
scroll to position [19, 0]
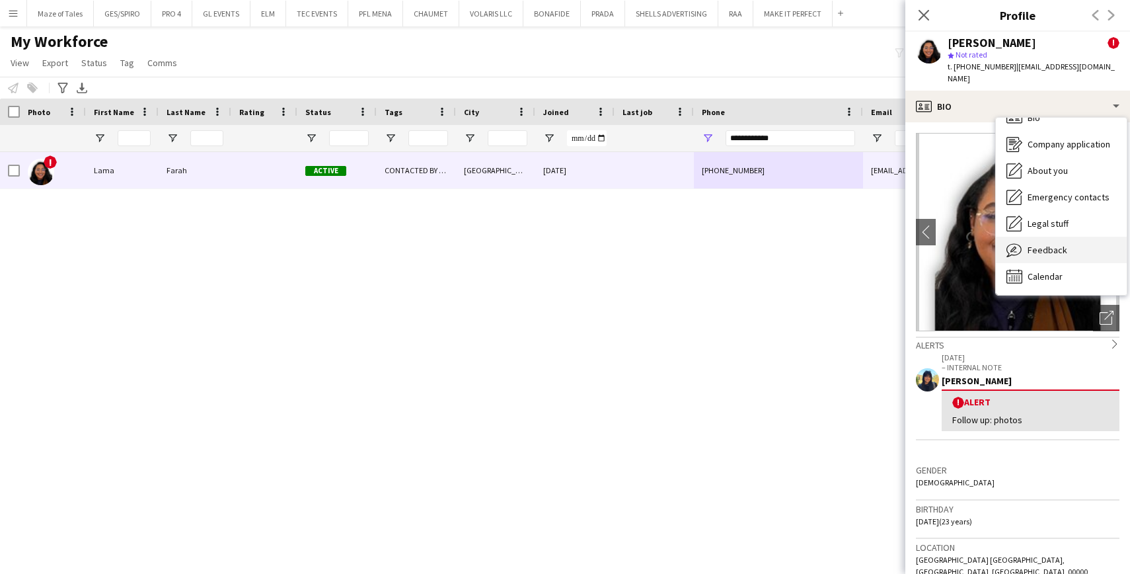
click at [1060, 244] on span "Feedback" at bounding box center [1048, 250] width 40 height 12
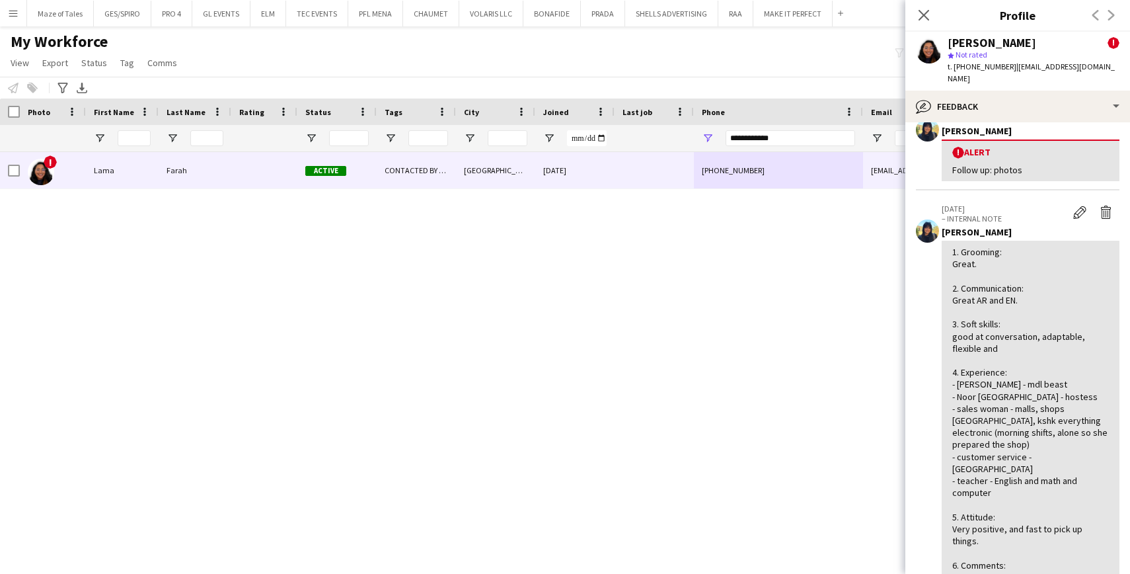
scroll to position [81, 0]
